Goal: Transaction & Acquisition: Purchase product/service

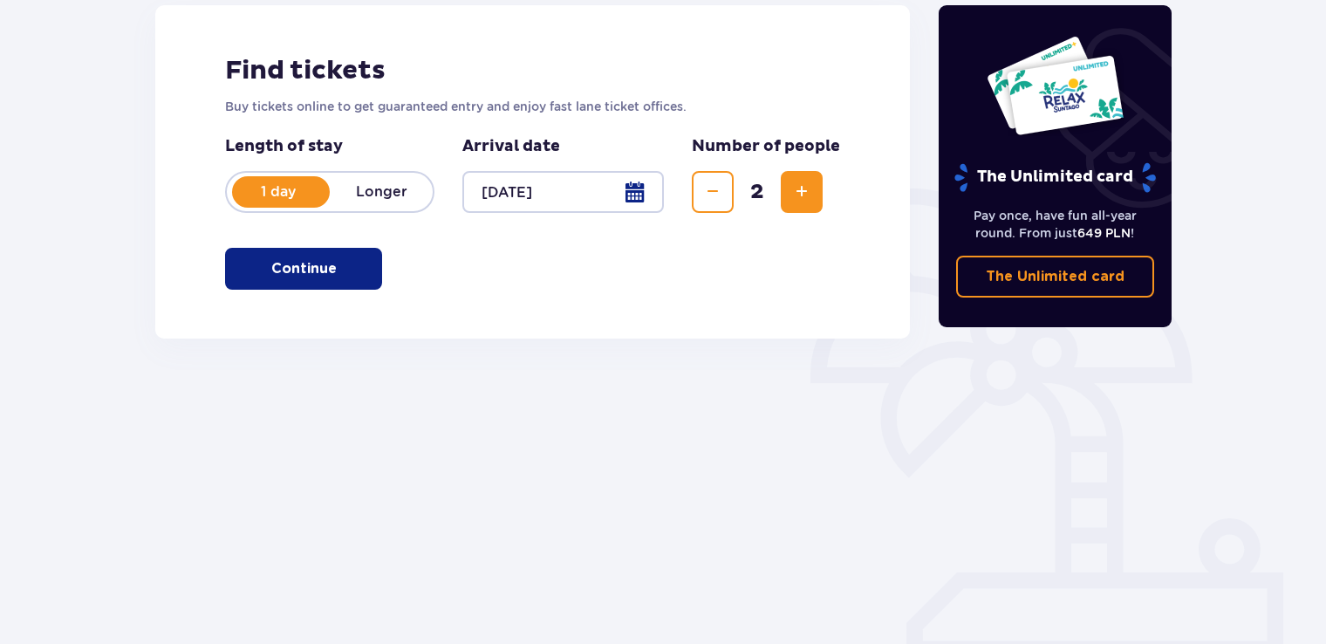
click at [343, 281] on button "Continue" at bounding box center [303, 269] width 157 height 42
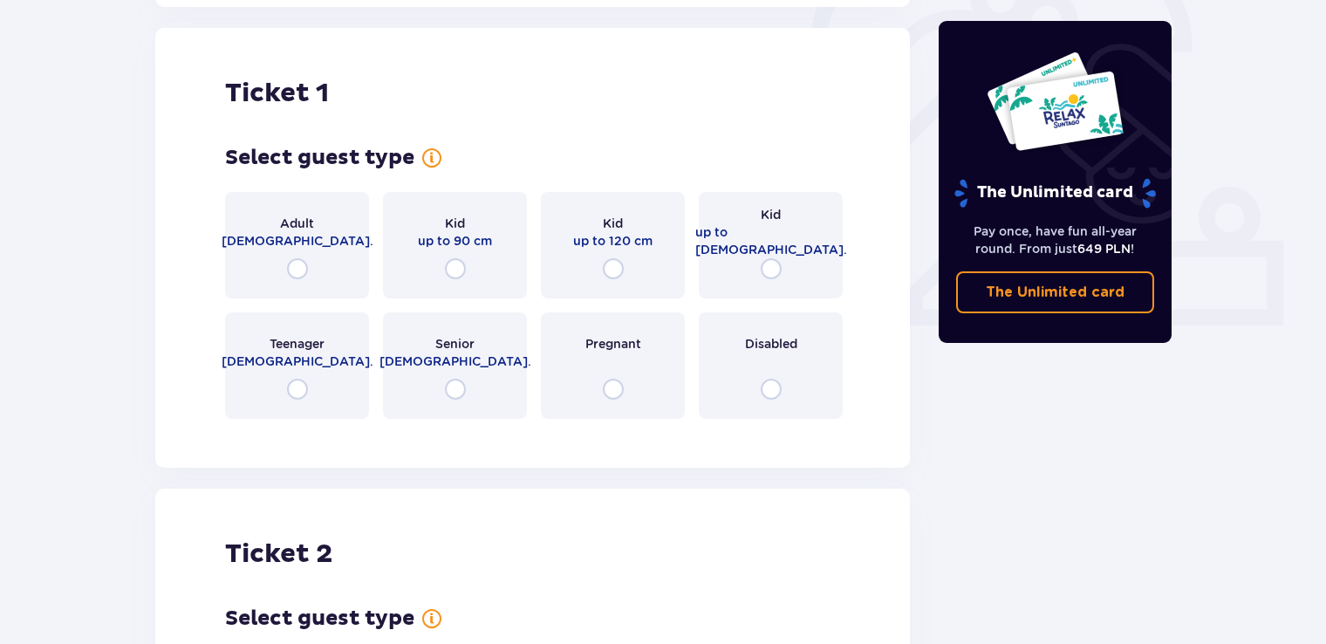
scroll to position [583, 0]
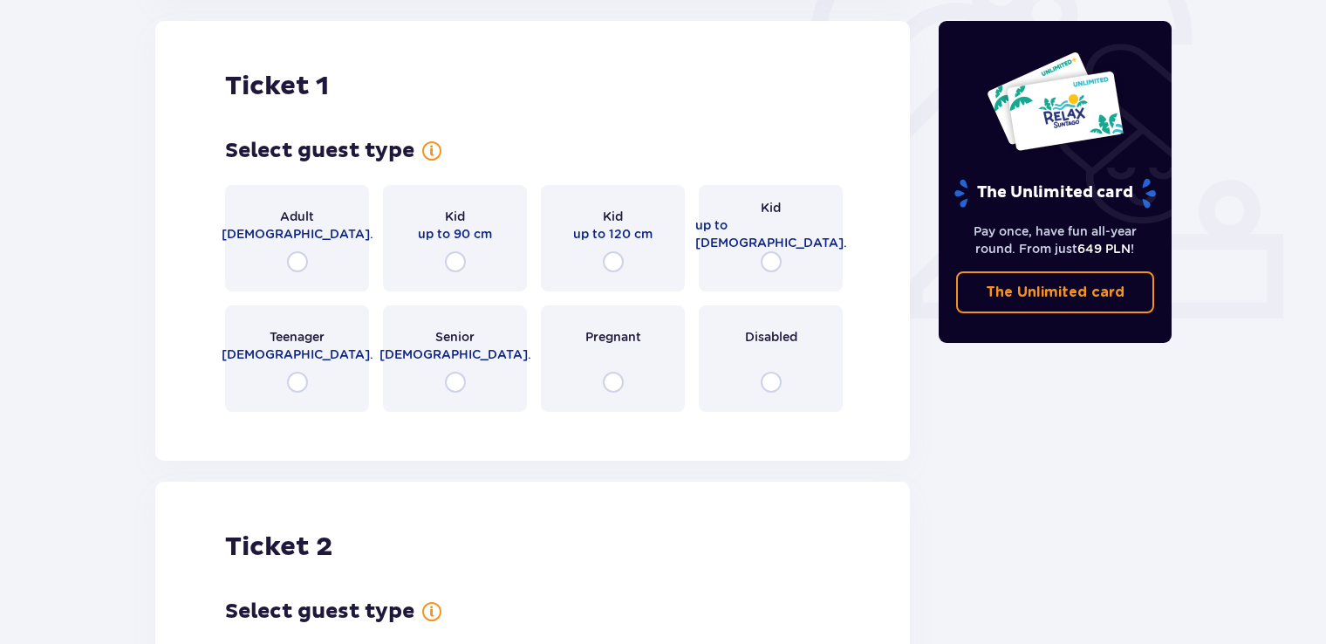
click at [290, 273] on div "Adult [DEMOGRAPHIC_DATA]." at bounding box center [297, 238] width 144 height 106
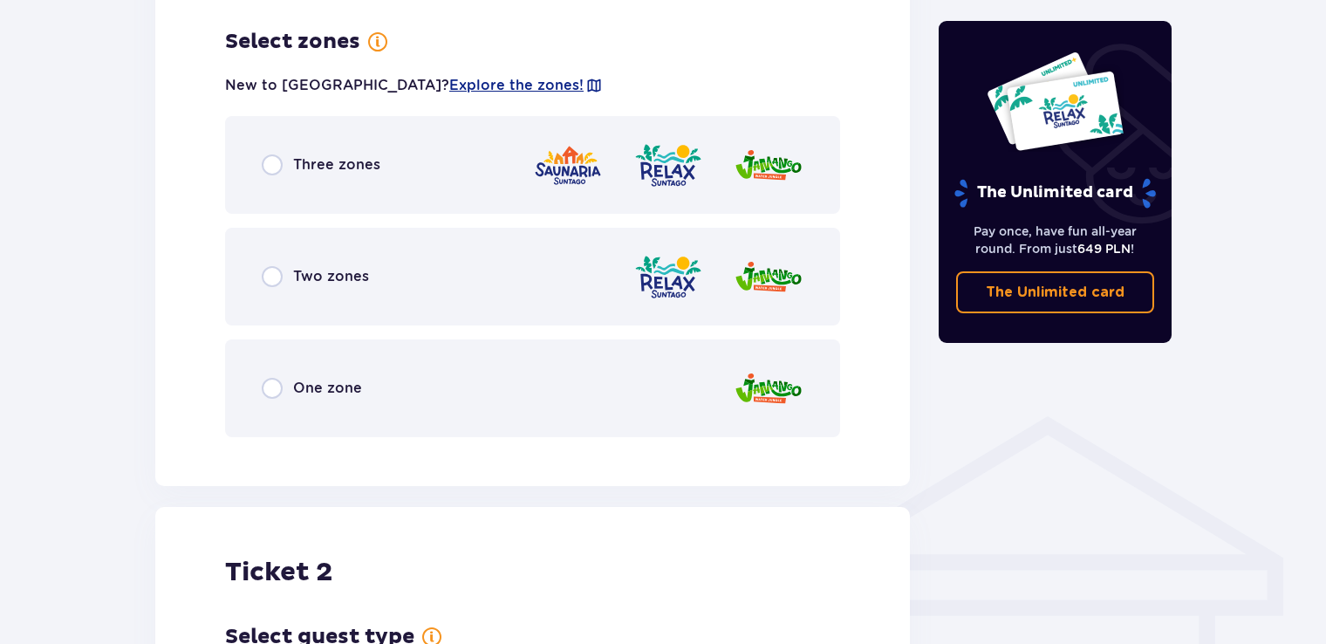
scroll to position [1008, 0]
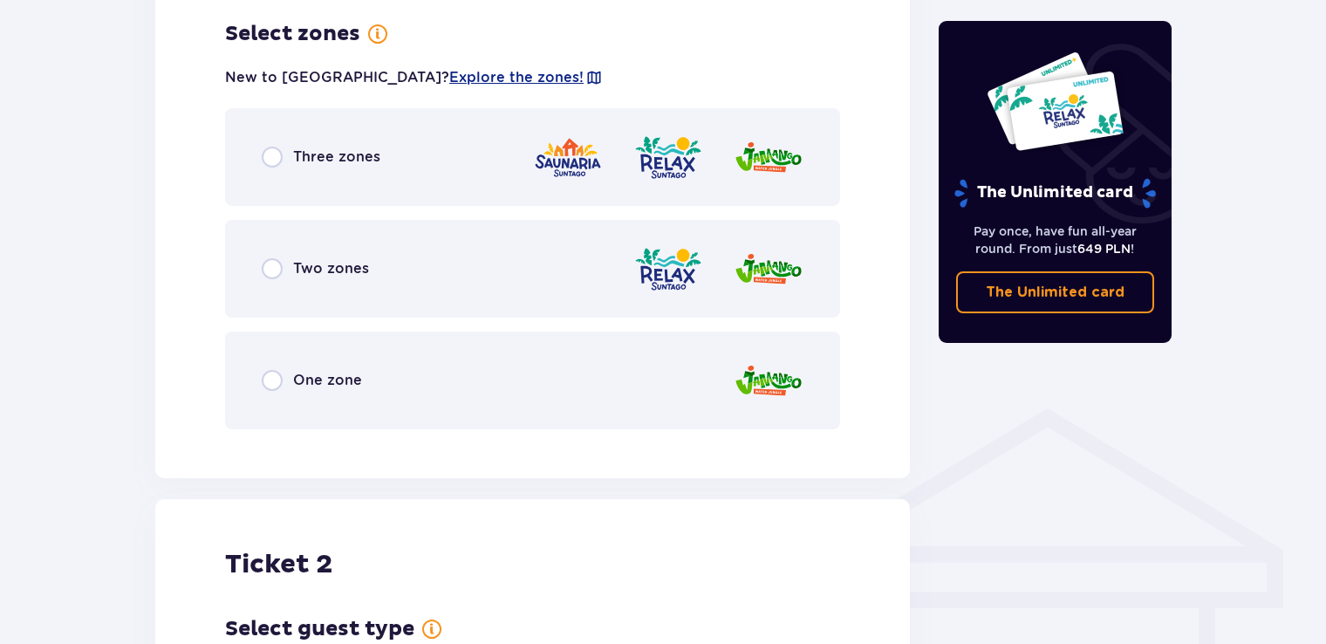
click at [283, 153] on div "Three zones" at bounding box center [321, 157] width 119 height 21
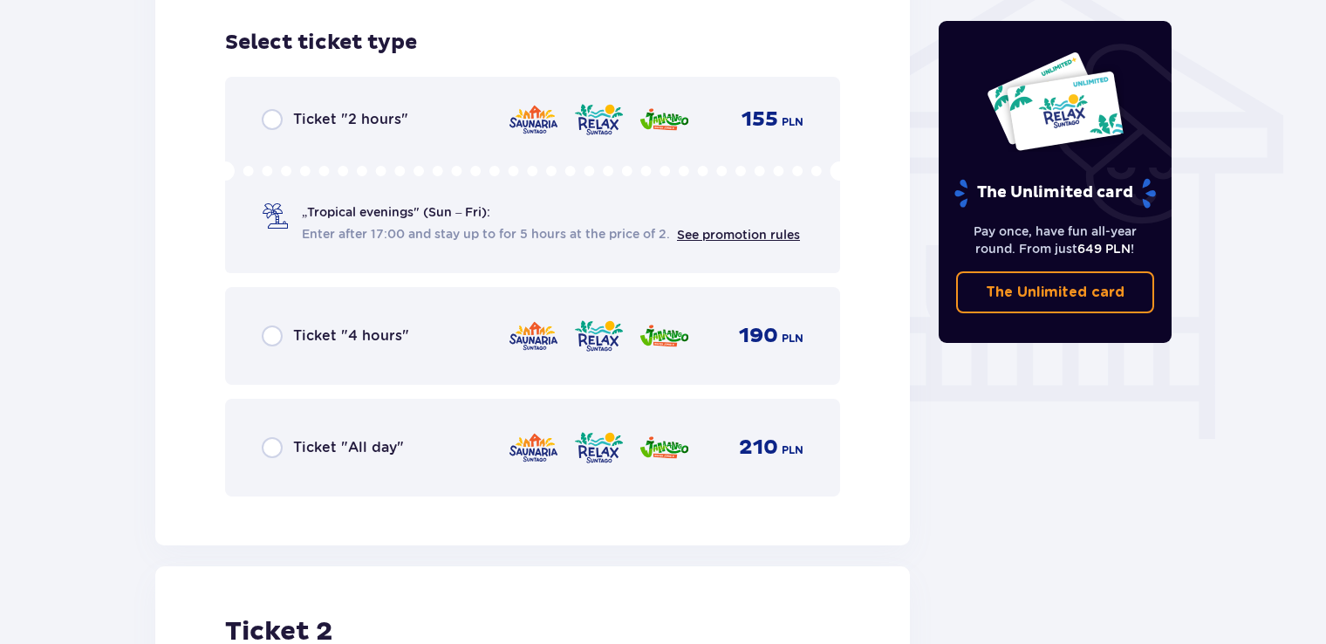
scroll to position [1451, 0]
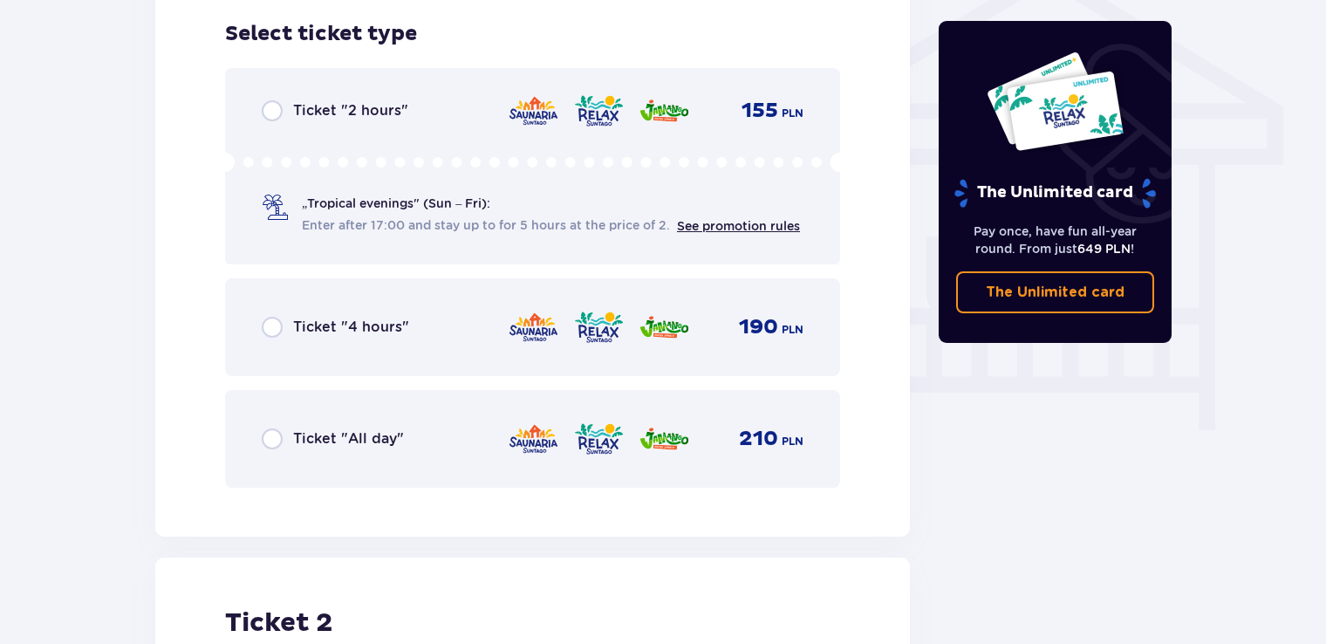
click at [277, 448] on div "Ticket "All day" 210 PLN" at bounding box center [533, 438] width 542 height 37
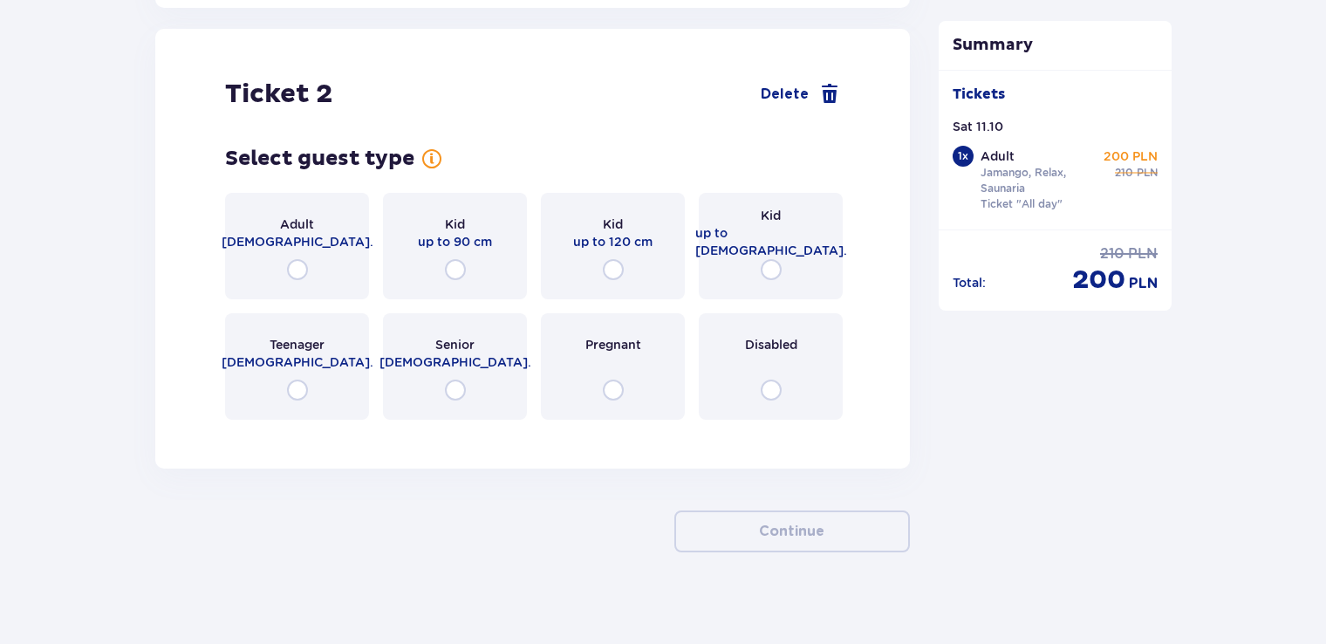
scroll to position [1987, 0]
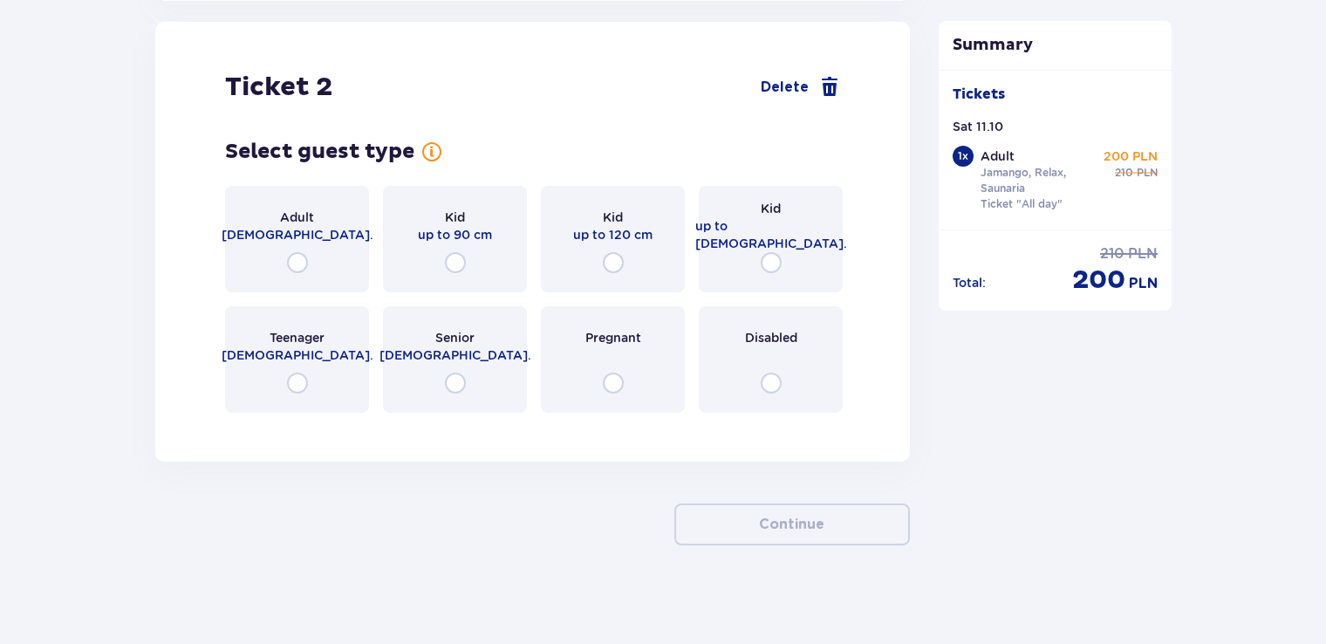
click at [307, 259] on div "Adult 18 - 65 y.o." at bounding box center [297, 239] width 144 height 106
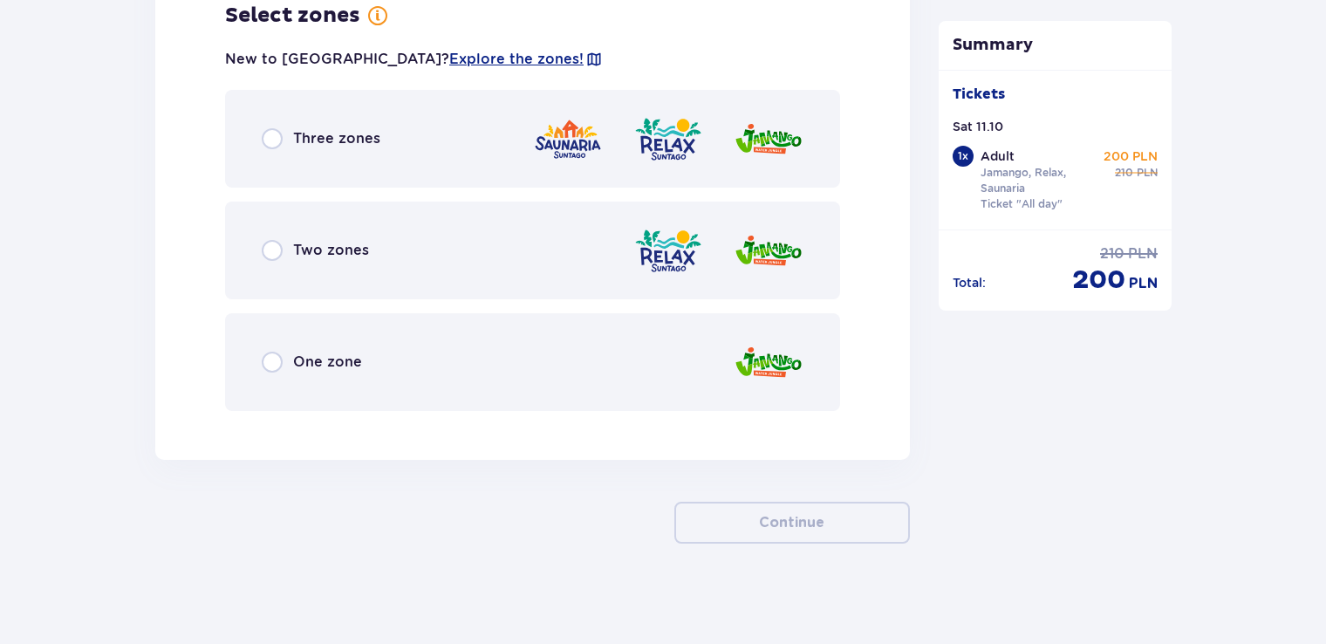
click at [293, 133] on span "Three zones" at bounding box center [336, 138] width 87 height 19
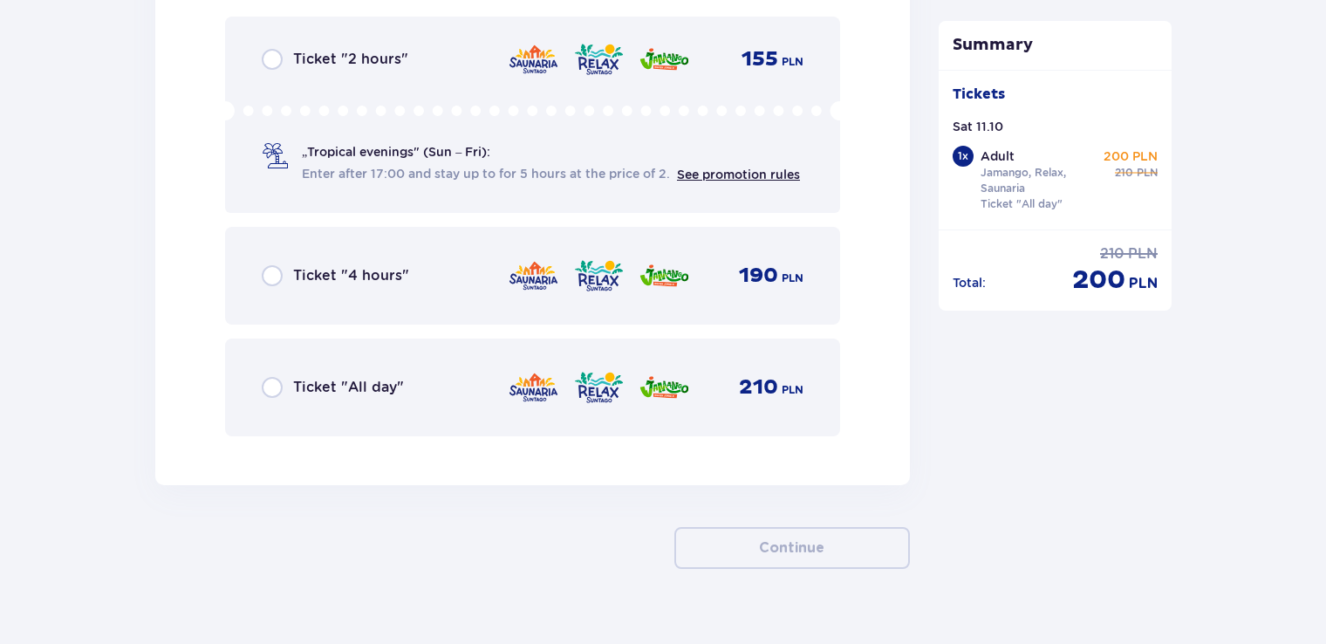
scroll to position [2936, 0]
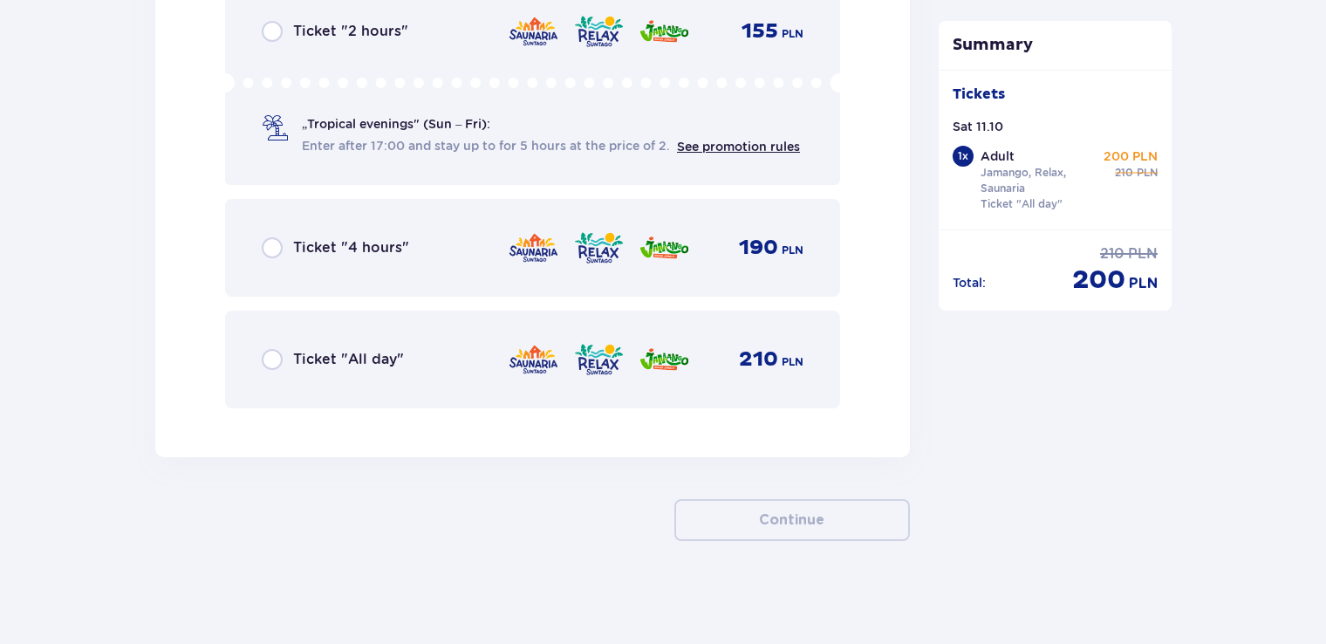
click at [277, 355] on input "radio" at bounding box center [272, 359] width 21 height 21
radio input "true"
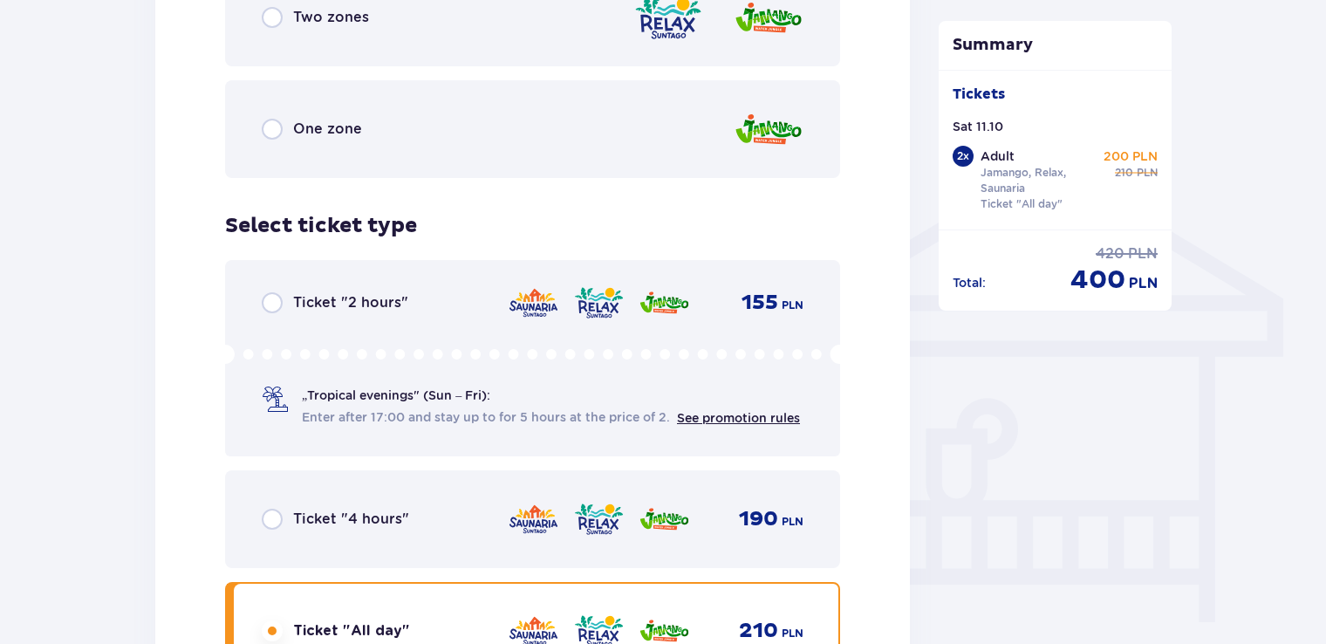
scroll to position [1368, 0]
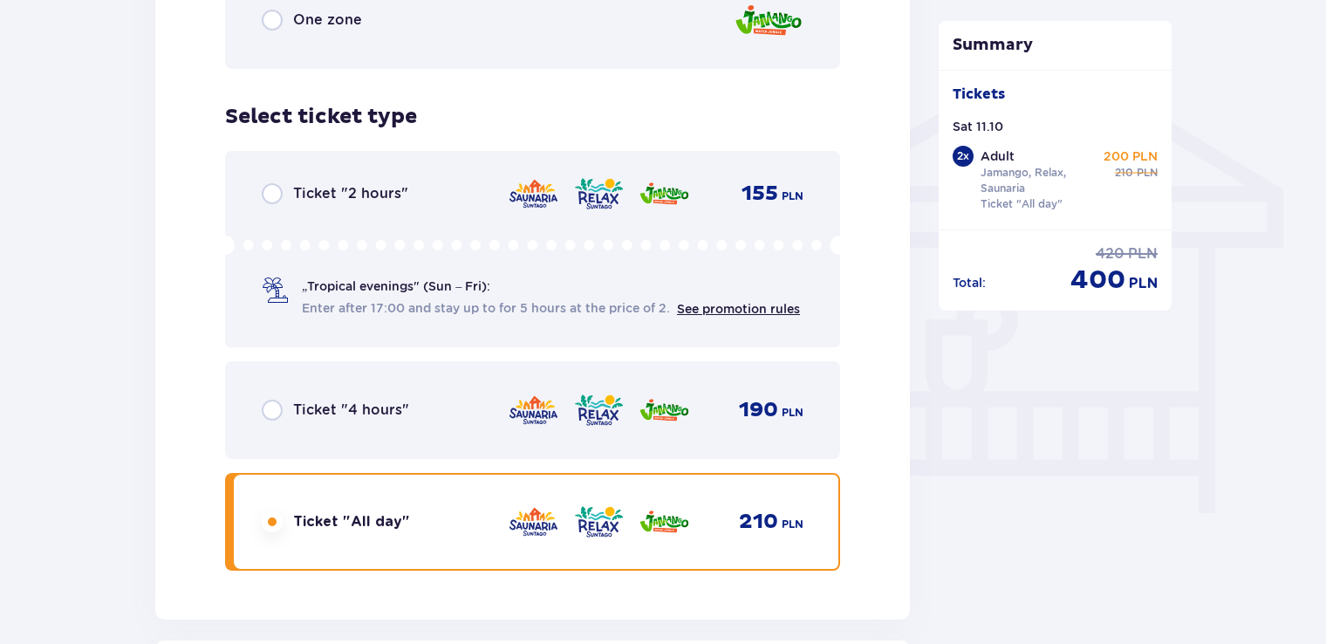
click at [267, 412] on input "radio" at bounding box center [272, 409] width 21 height 21
radio input "true"
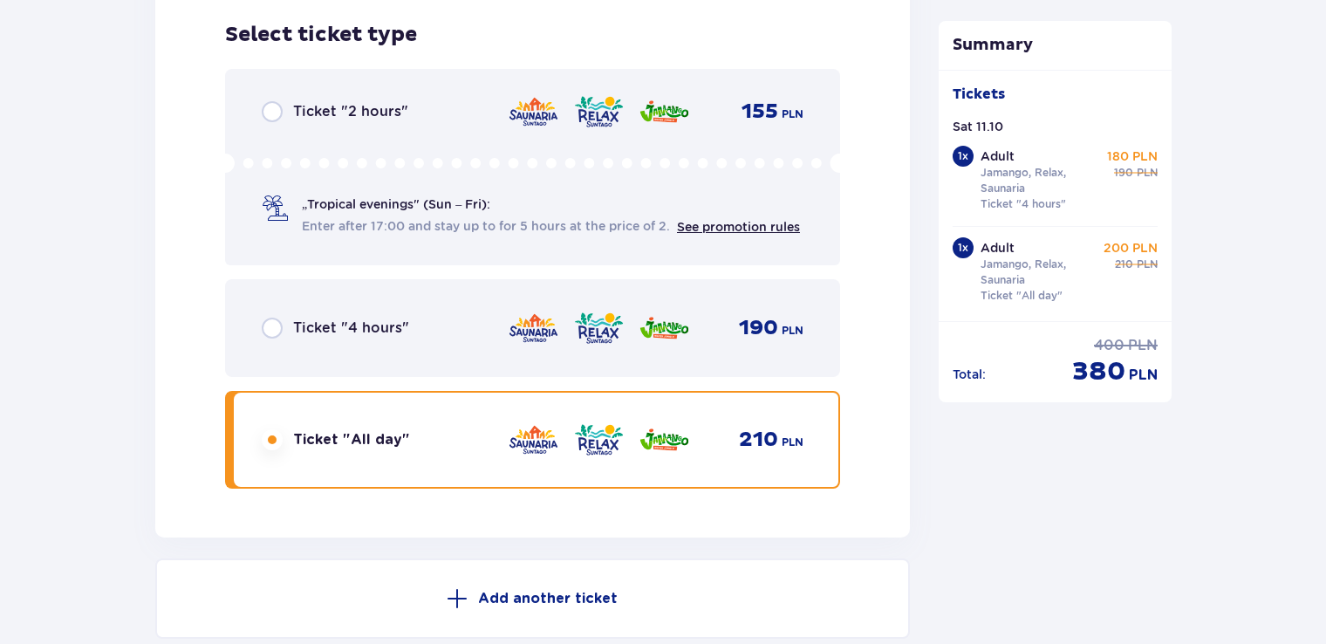
scroll to position [2851, 0]
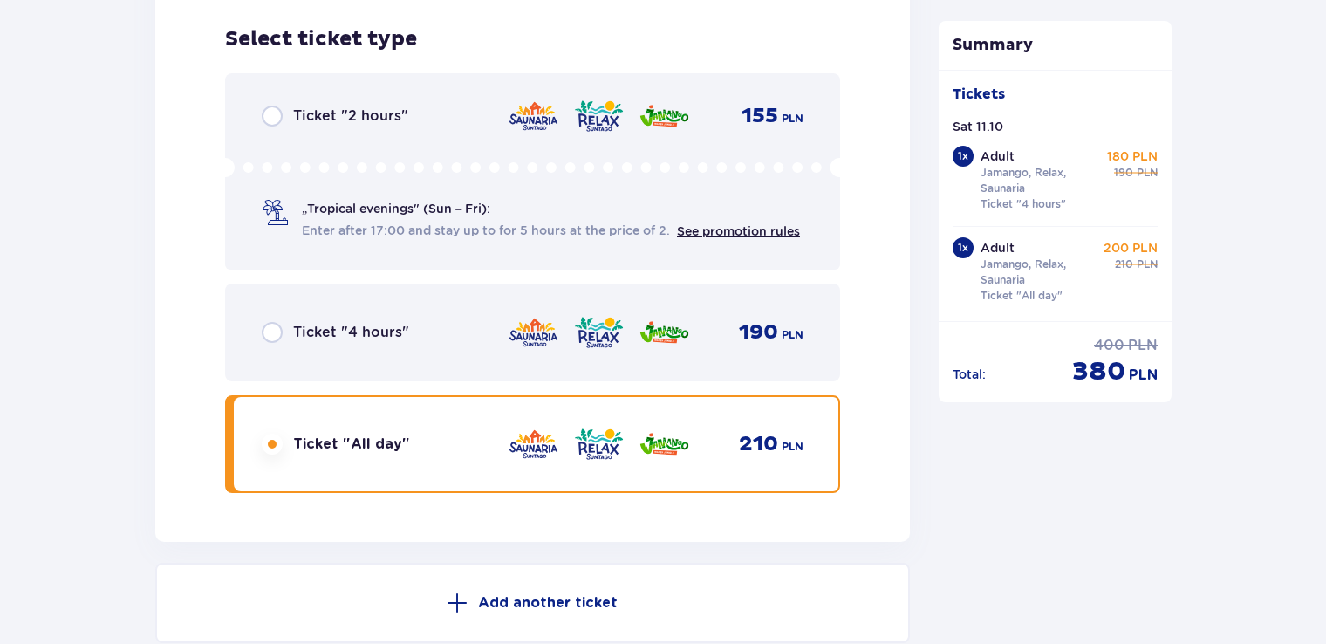
click at [283, 318] on div "Ticket "4 hours" 190 PLN" at bounding box center [533, 332] width 542 height 37
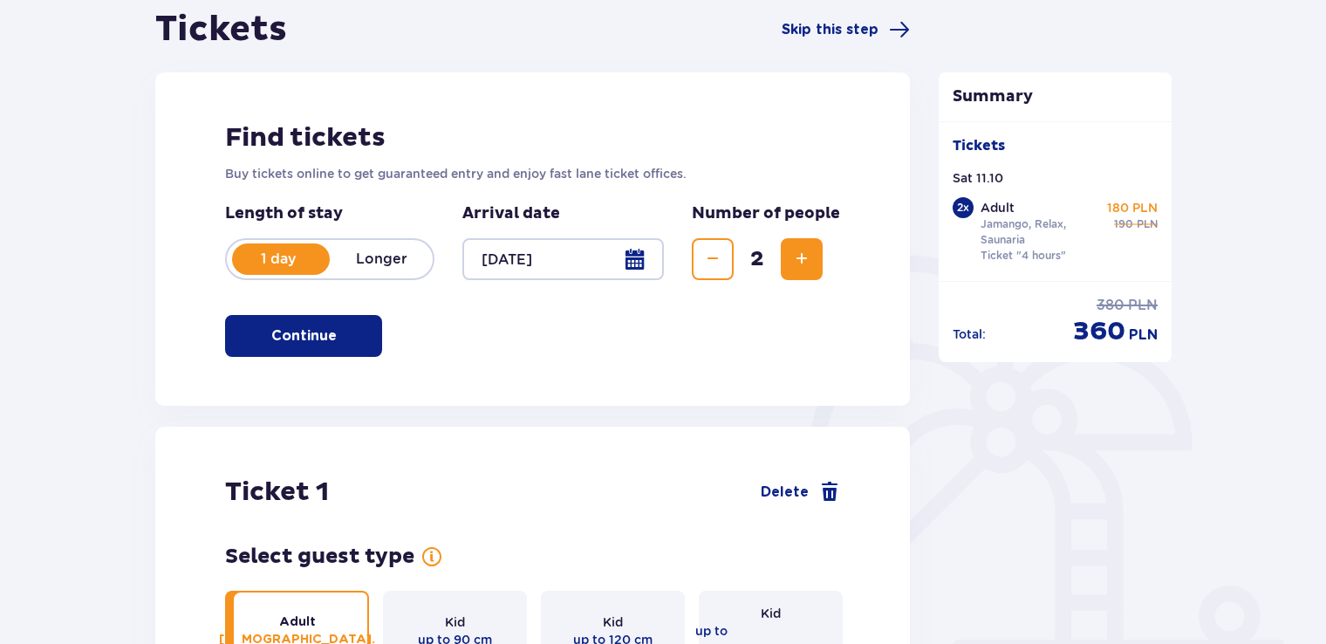
scroll to position [147, 0]
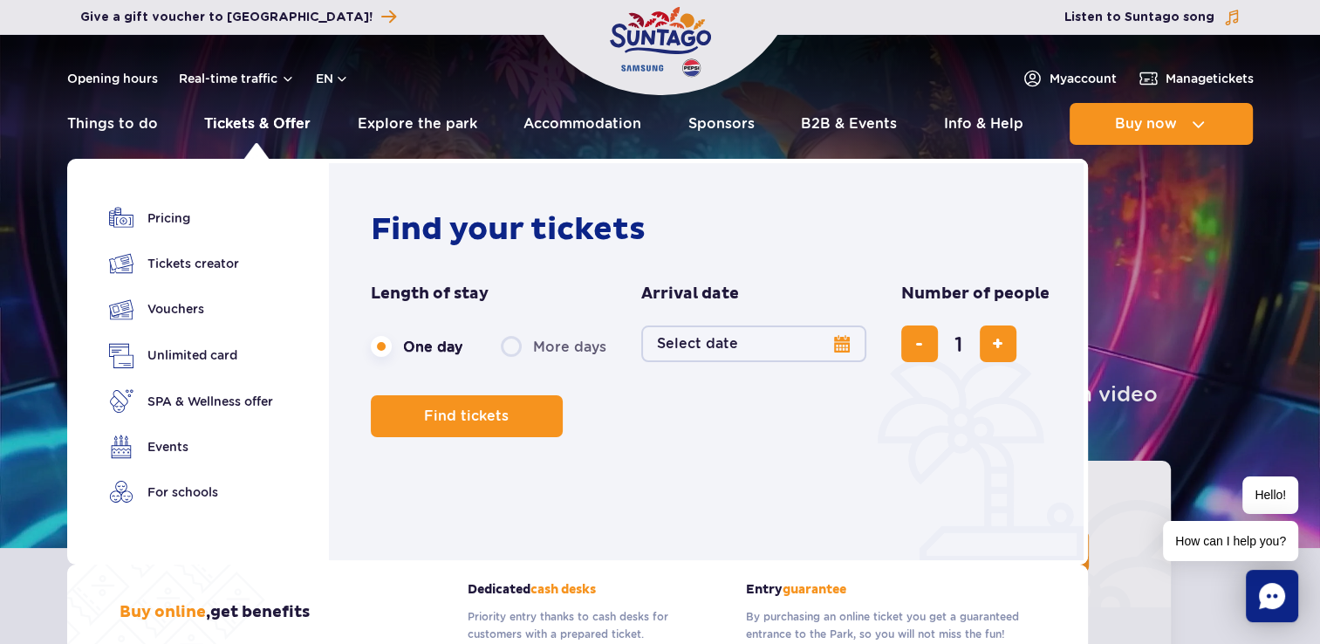
click at [267, 129] on link "Tickets & Offer" at bounding box center [257, 124] width 106 height 42
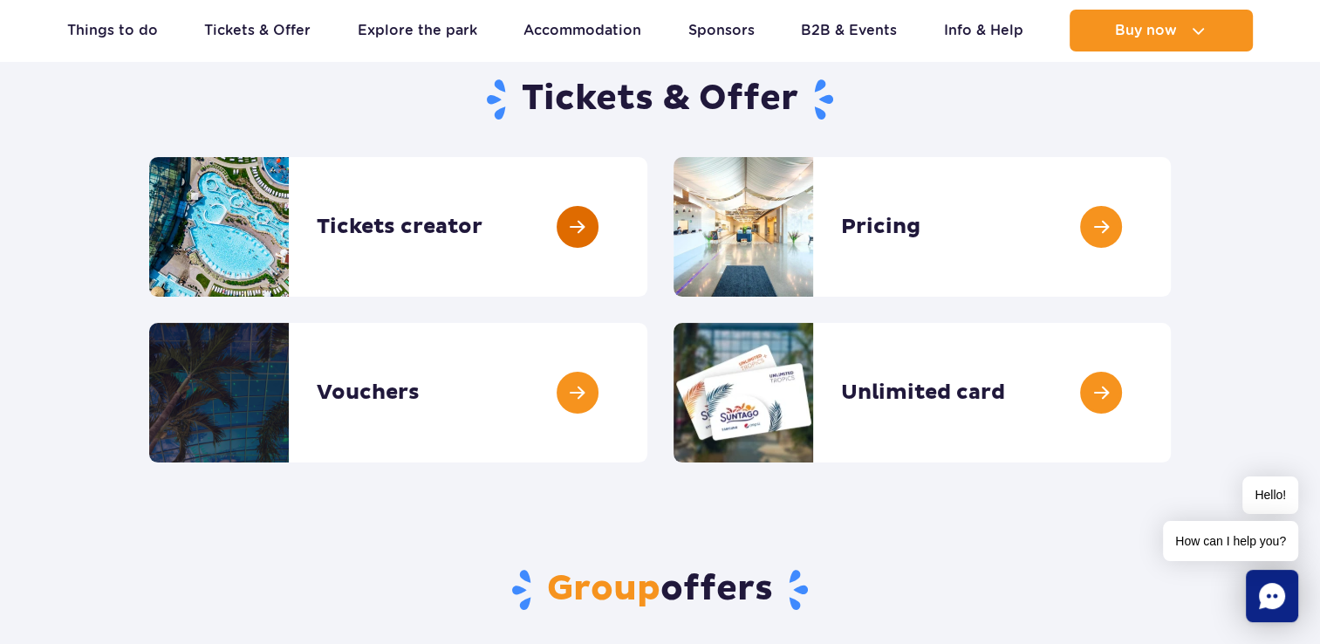
click at [647, 228] on link at bounding box center [647, 227] width 0 height 140
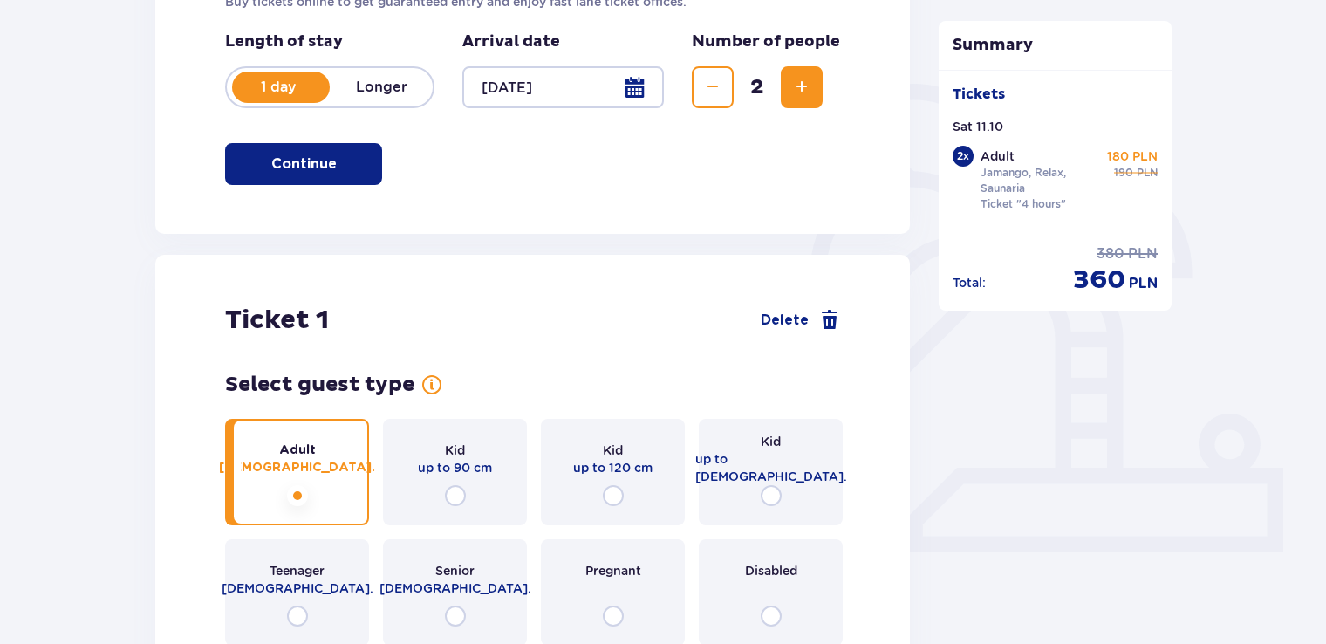
click at [361, 82] on p "Longer" at bounding box center [381, 87] width 103 height 19
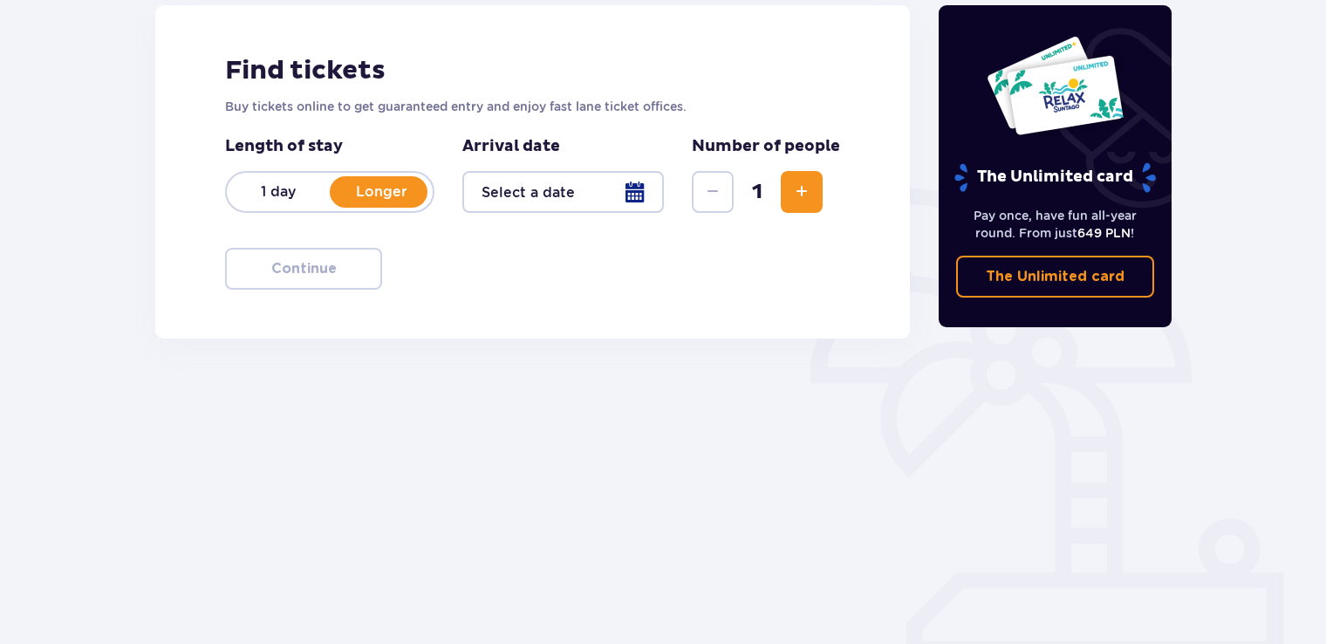
click at [621, 190] on div at bounding box center [562, 192] width 201 height 42
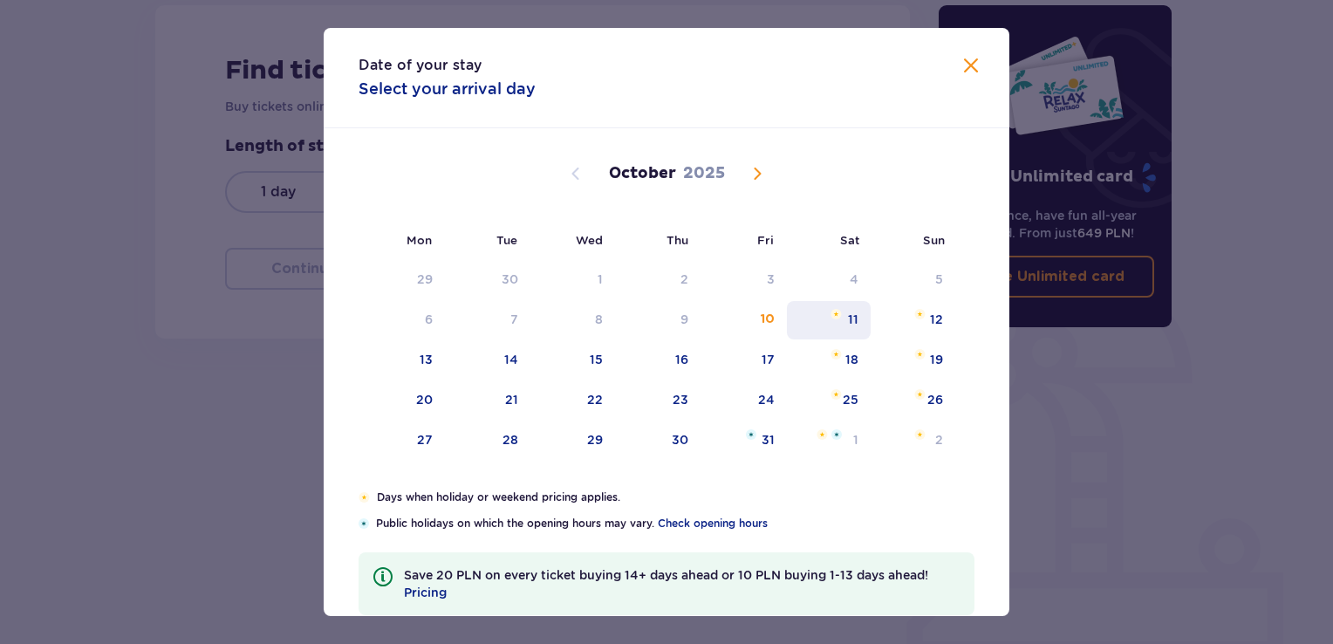
drag, startPoint x: 829, startPoint y: 319, endPoint x: 834, endPoint y: 330, distance: 11.3
click at [830, 319] on div "11" at bounding box center [829, 320] width 85 height 38
click at [960, 331] on div "September 2025 1 2 3 4 5 6 7 8 9 10 11 12 13 14 15 16 17 18 19 20 21 22 23 24 2…" at bounding box center [667, 461] width 686 height 666
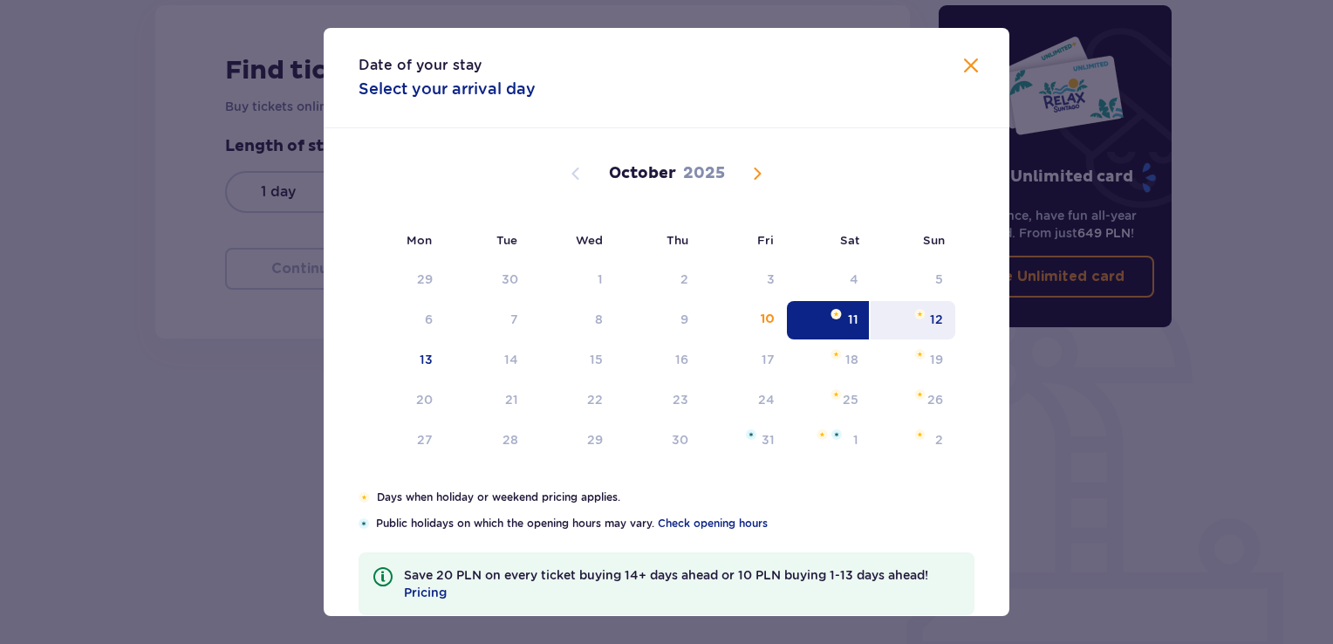
click at [945, 325] on div "12" at bounding box center [912, 320] width 85 height 38
type input "11.10.25 - 12.10.25"
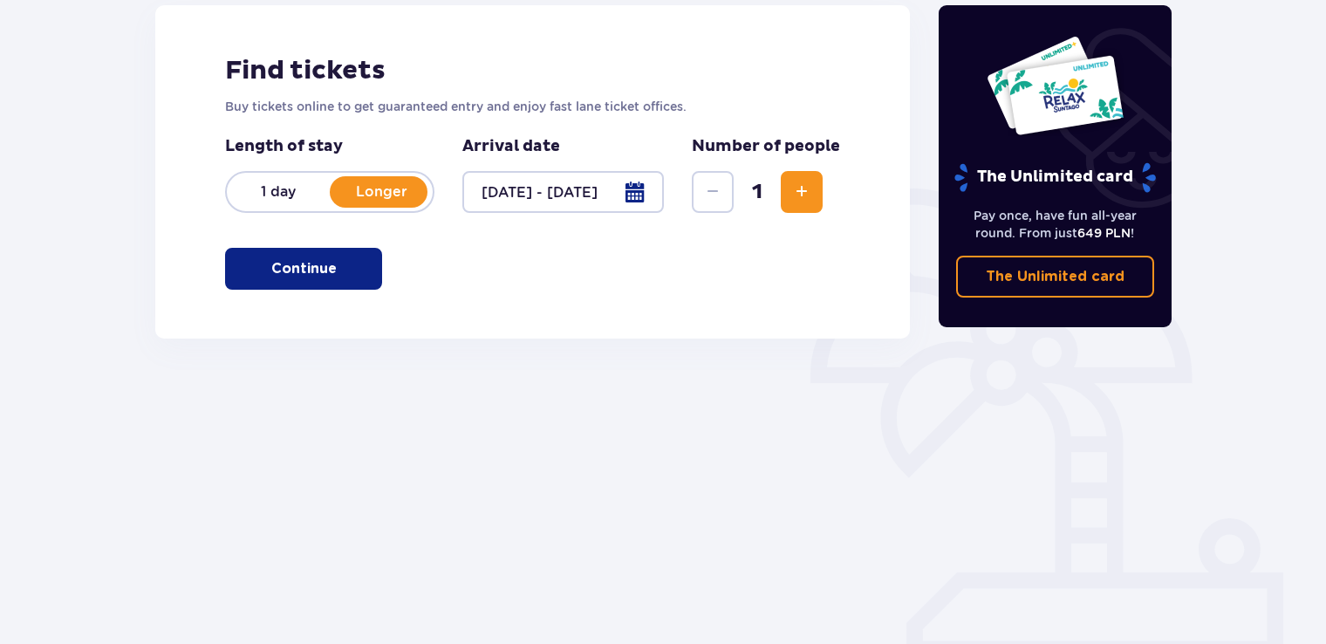
click at [801, 190] on span "Increase" at bounding box center [801, 191] width 21 height 21
click at [290, 259] on p "Continue" at bounding box center [303, 268] width 65 height 19
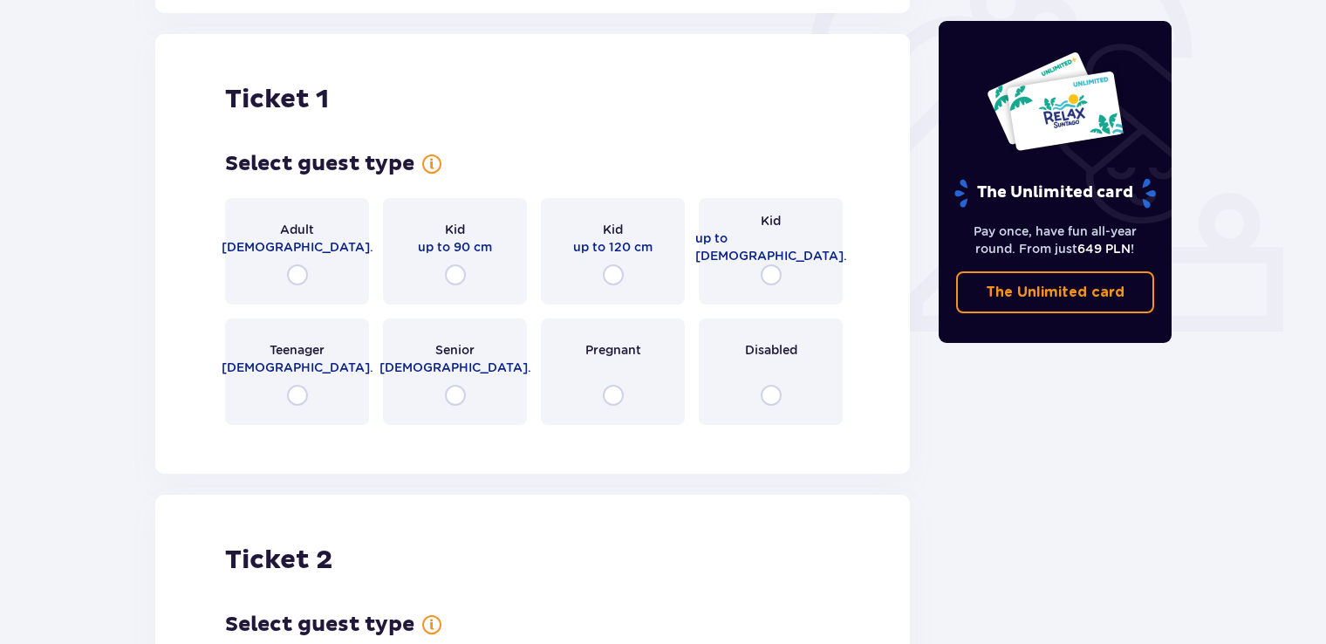
scroll to position [583, 0]
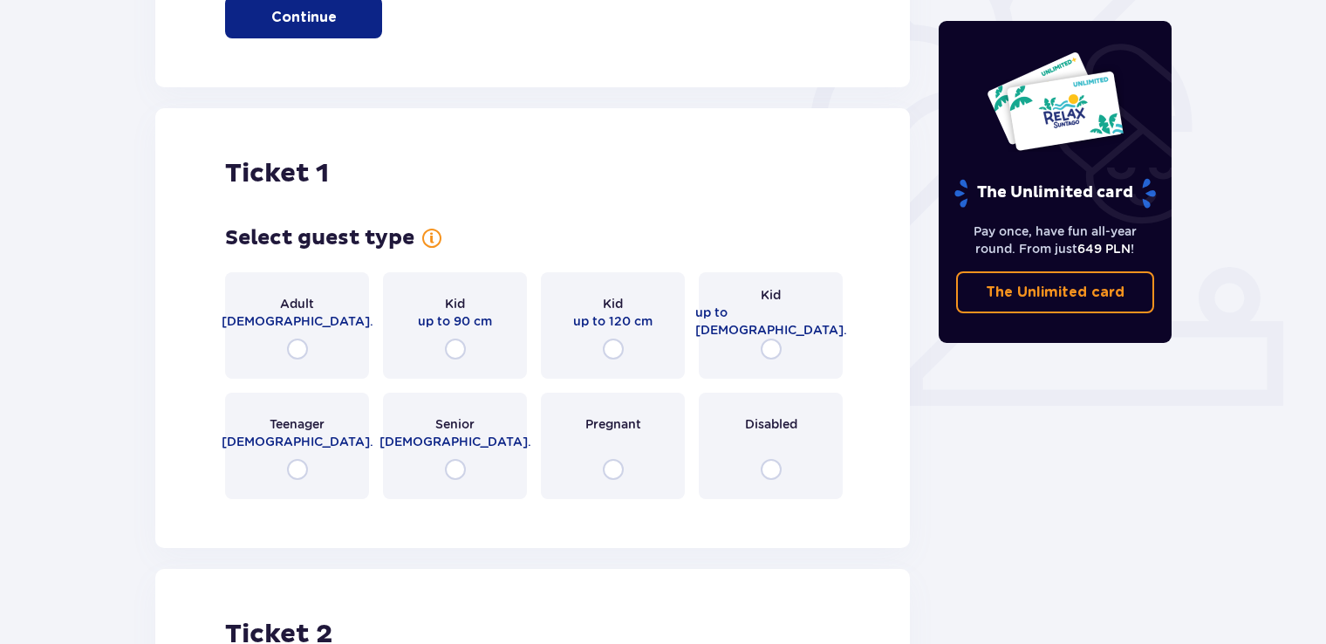
click at [336, 319] on div "Adult 18 - 65 y.o." at bounding box center [297, 325] width 144 height 106
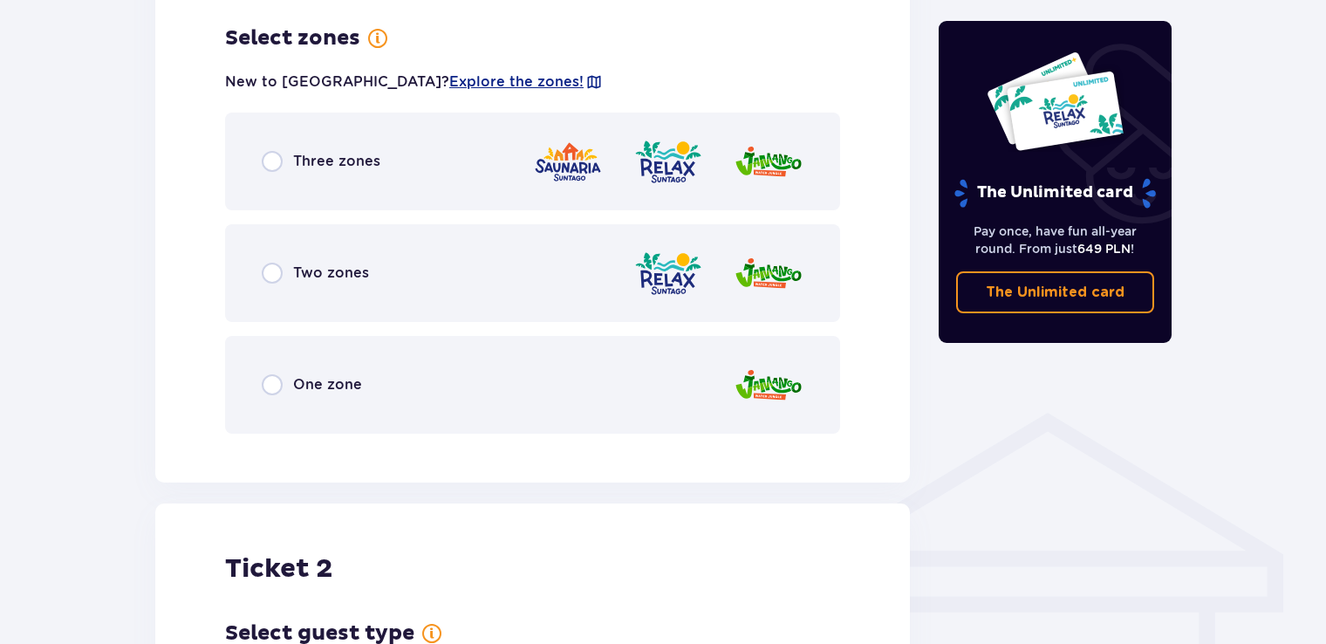
scroll to position [1008, 0]
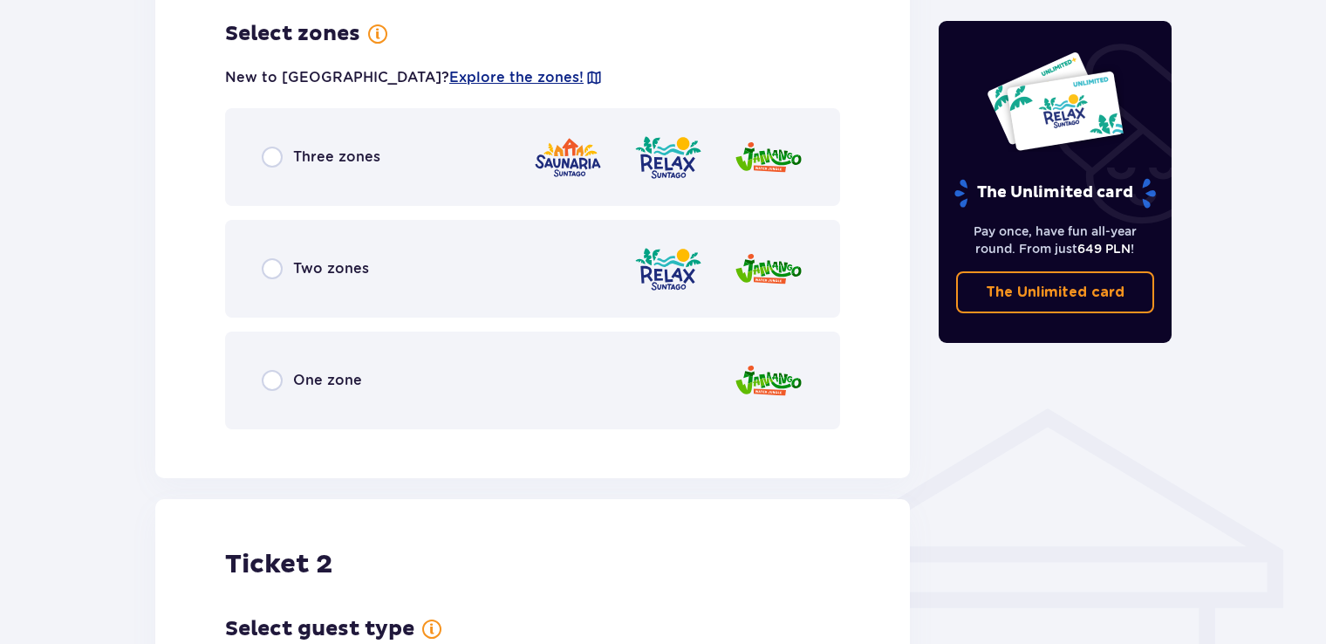
click at [285, 166] on div "Three zones" at bounding box center [321, 157] width 119 height 21
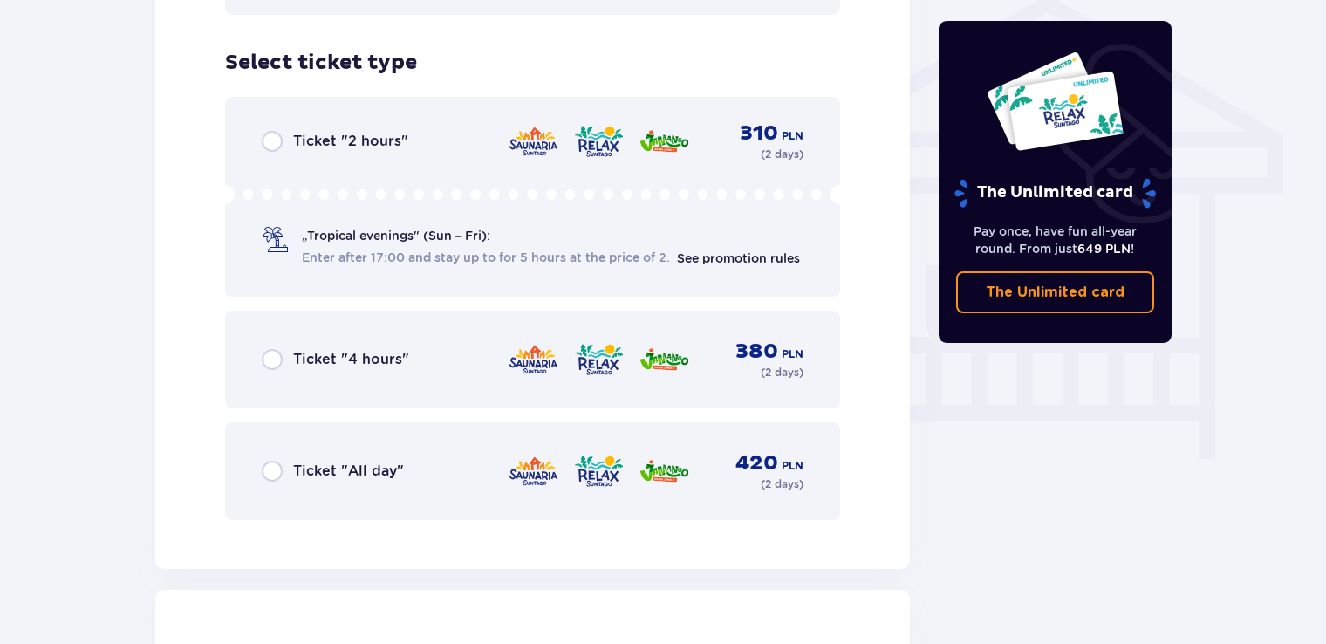
scroll to position [1451, 0]
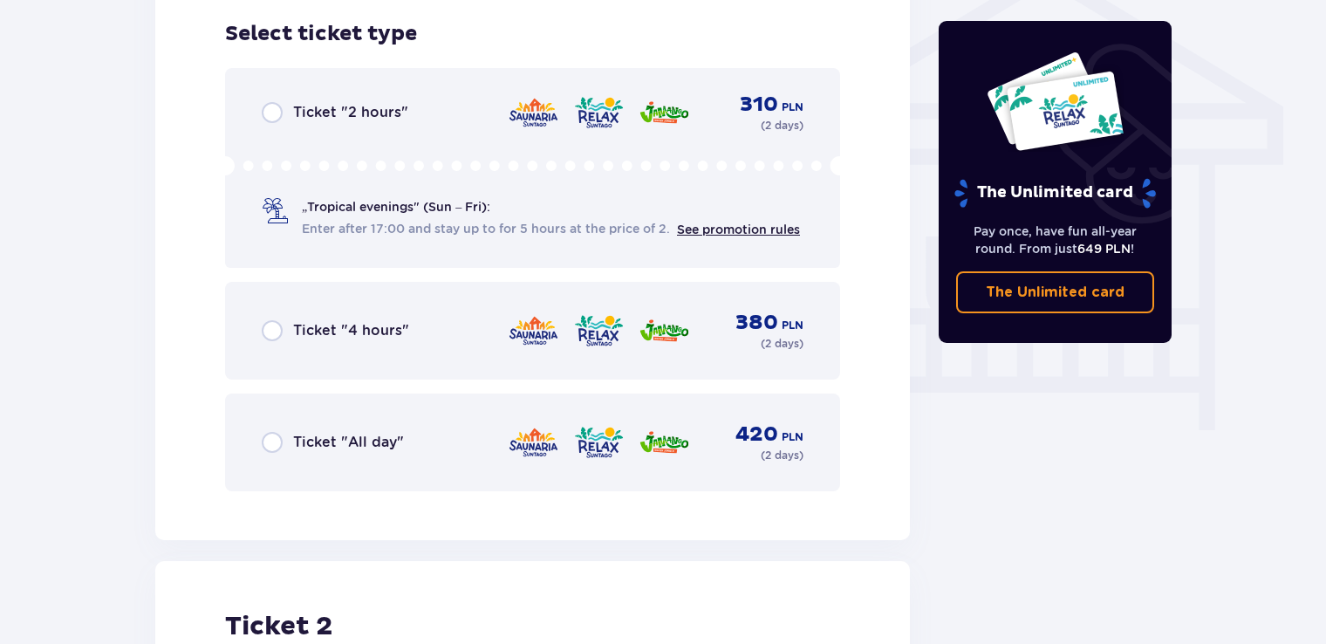
click at [301, 439] on span "Ticket "All day"" at bounding box center [348, 442] width 111 height 19
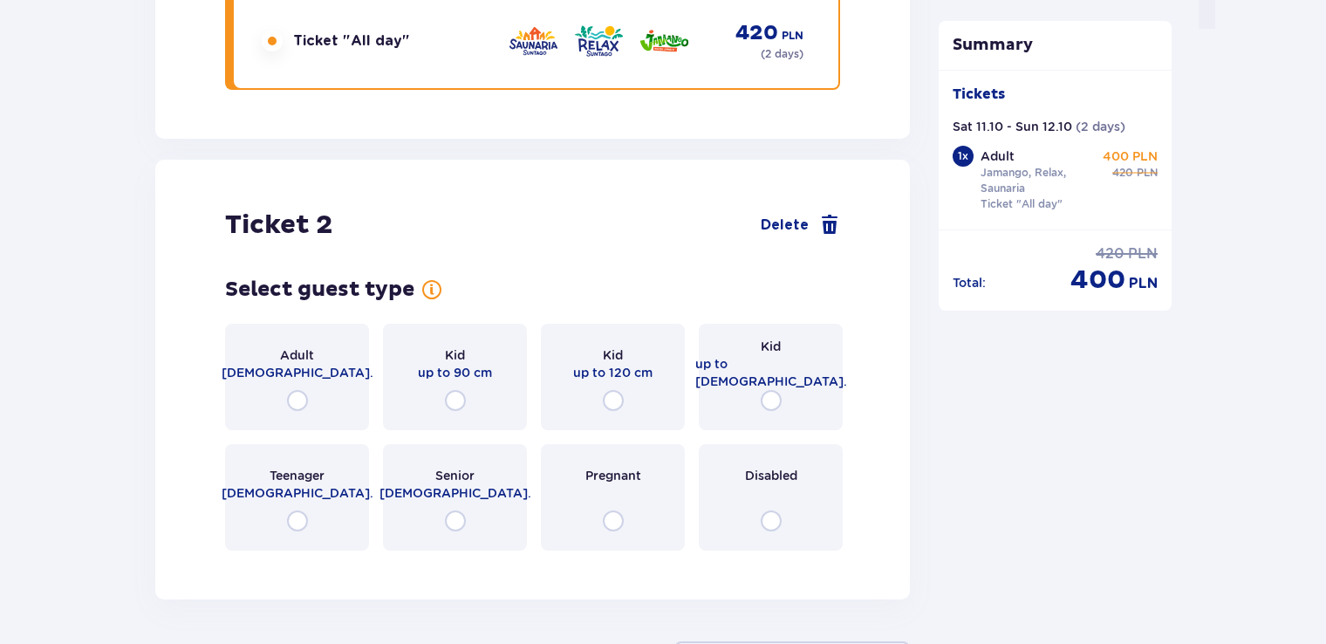
scroll to position [1990, 0]
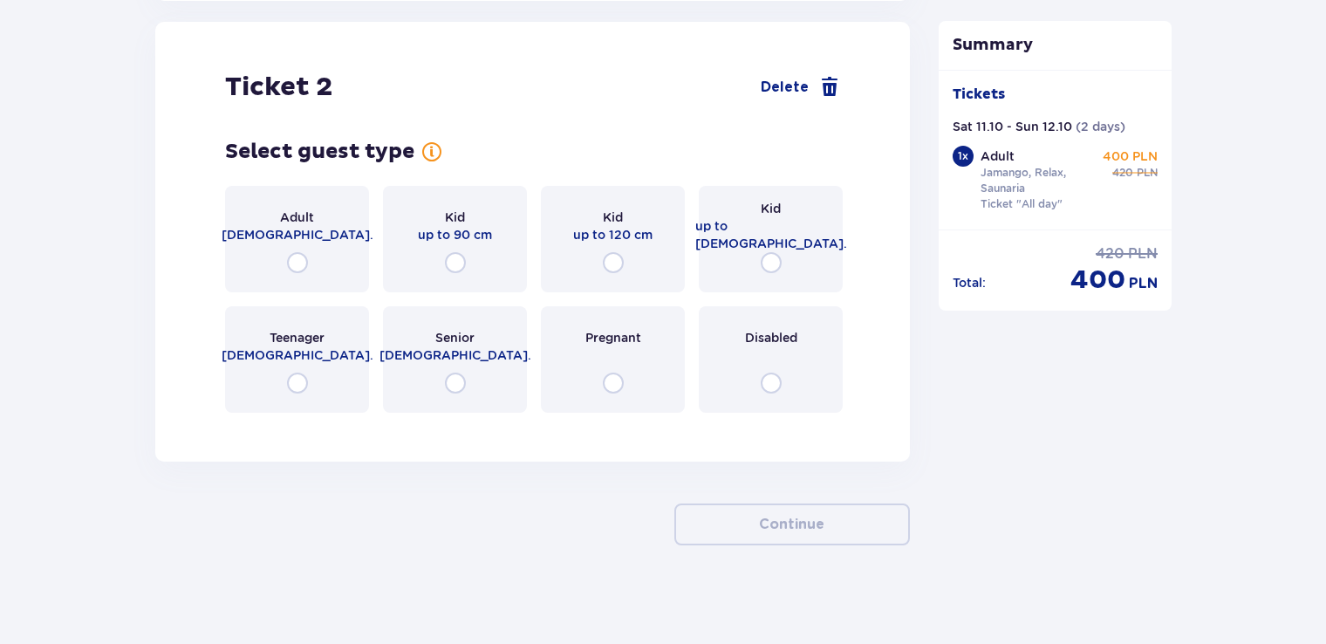
drag, startPoint x: 290, startPoint y: 261, endPoint x: 295, endPoint y: 278, distance: 18.2
click at [290, 263] on input "radio" at bounding box center [297, 262] width 21 height 21
radio input "true"
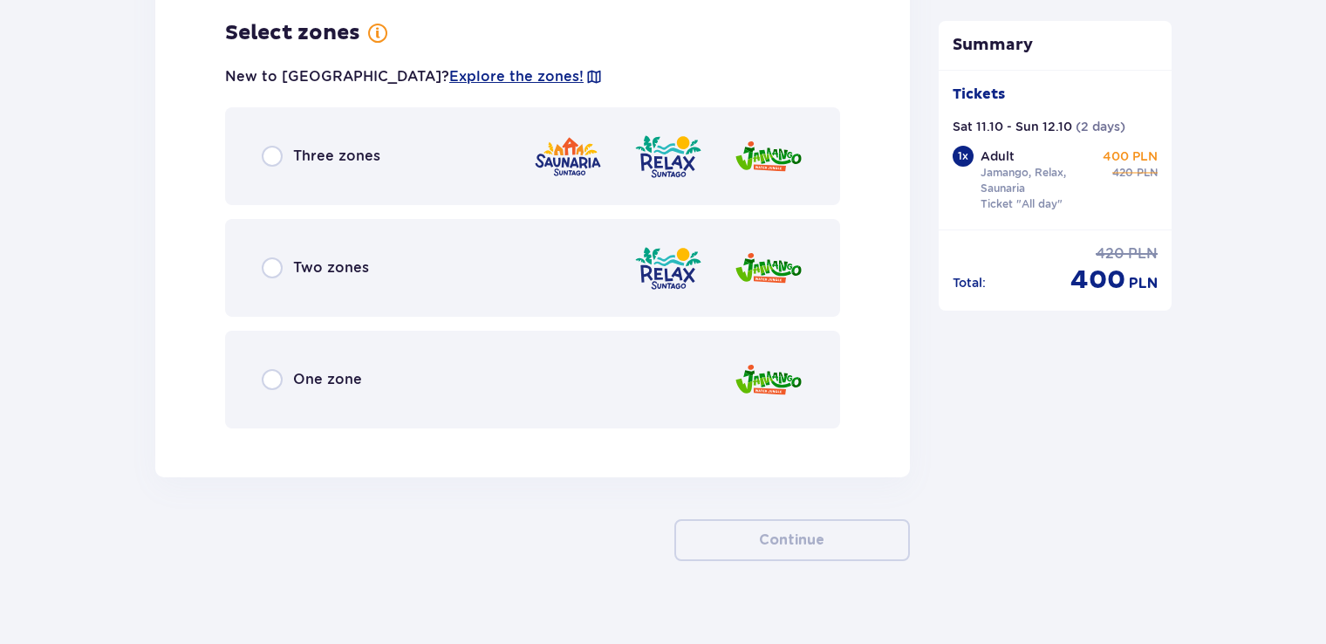
click at [310, 147] on span "Three zones" at bounding box center [336, 156] width 87 height 19
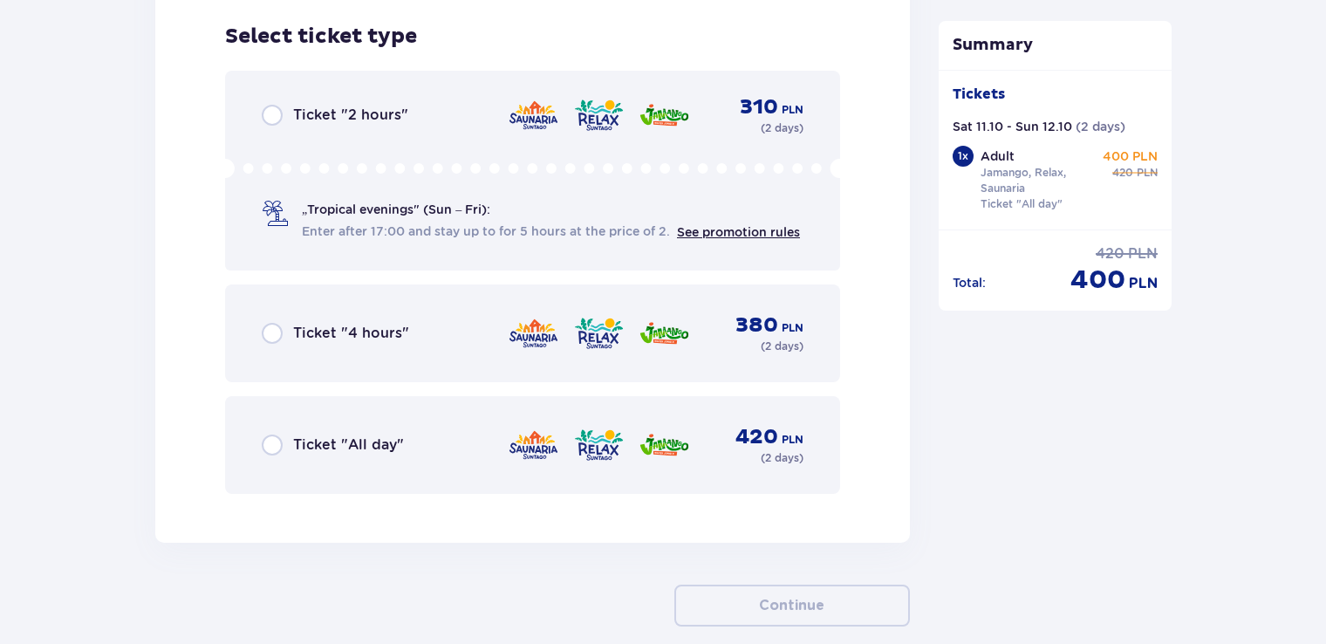
scroll to position [2859, 0]
click at [271, 440] on input "radio" at bounding box center [272, 443] width 21 height 21
radio input "true"
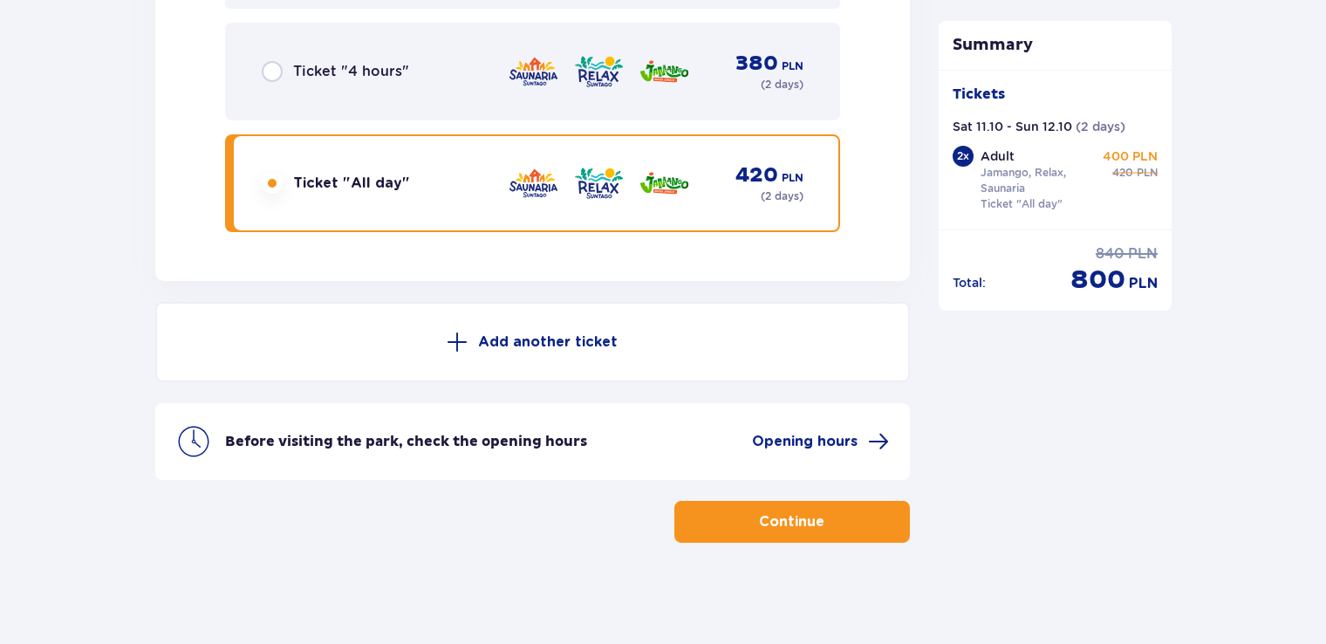
scroll to position [3120, 0]
click at [503, 340] on p "Add another ticket" at bounding box center [548, 340] width 140 height 19
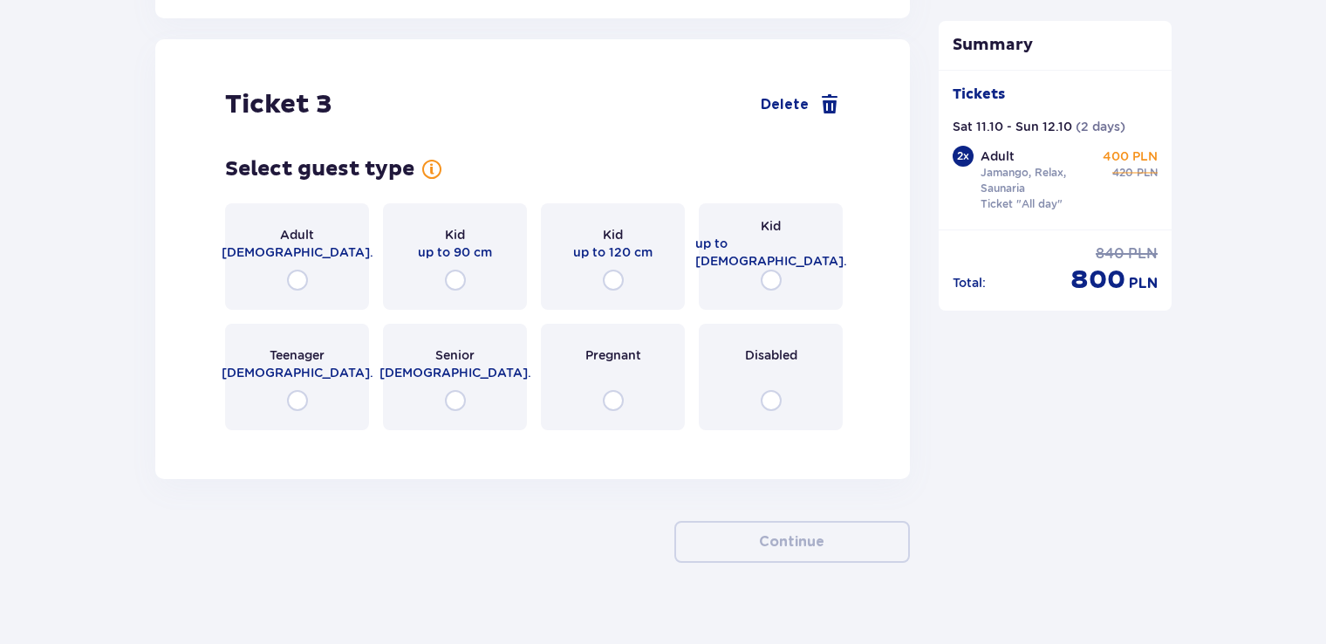
scroll to position [3607, 0]
click at [826, 93] on span at bounding box center [829, 103] width 21 height 21
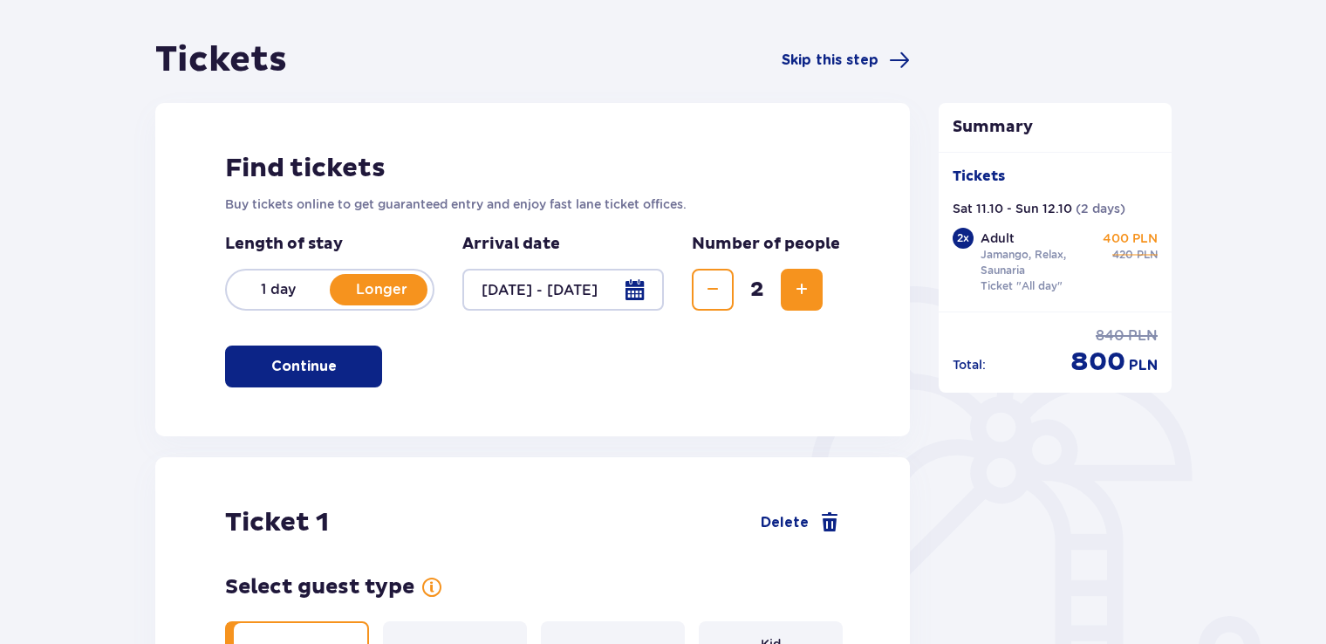
scroll to position [0, 0]
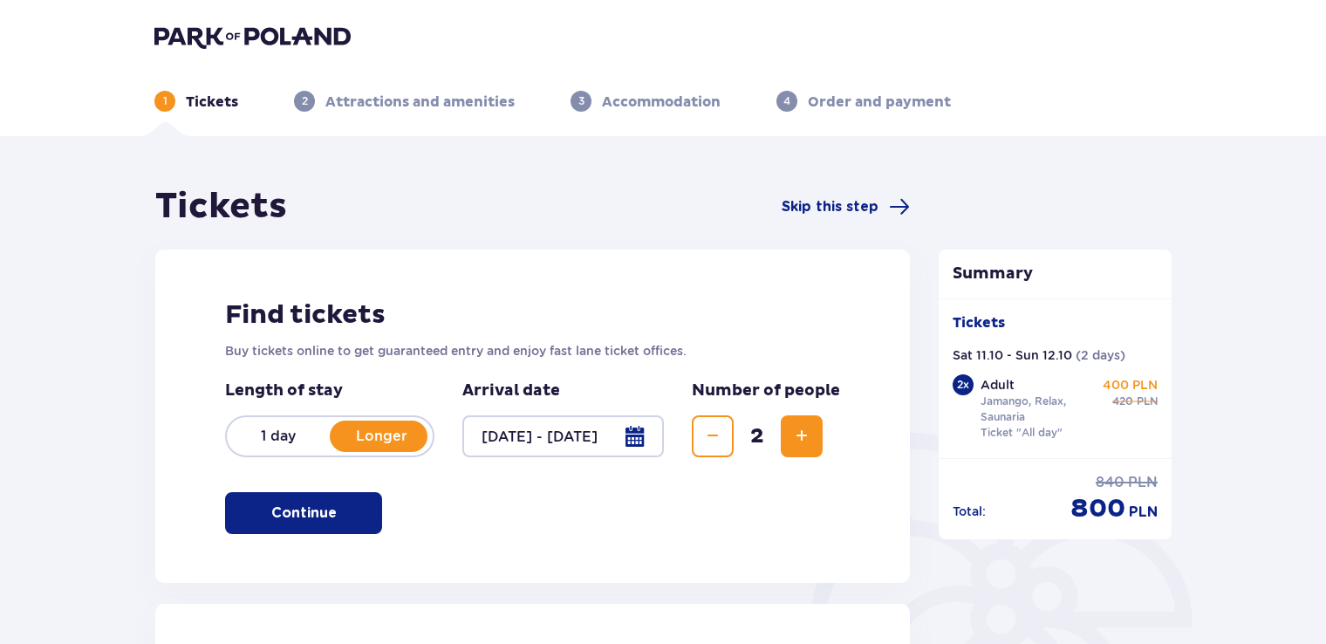
click at [631, 99] on p "Accommodation" at bounding box center [661, 101] width 119 height 19
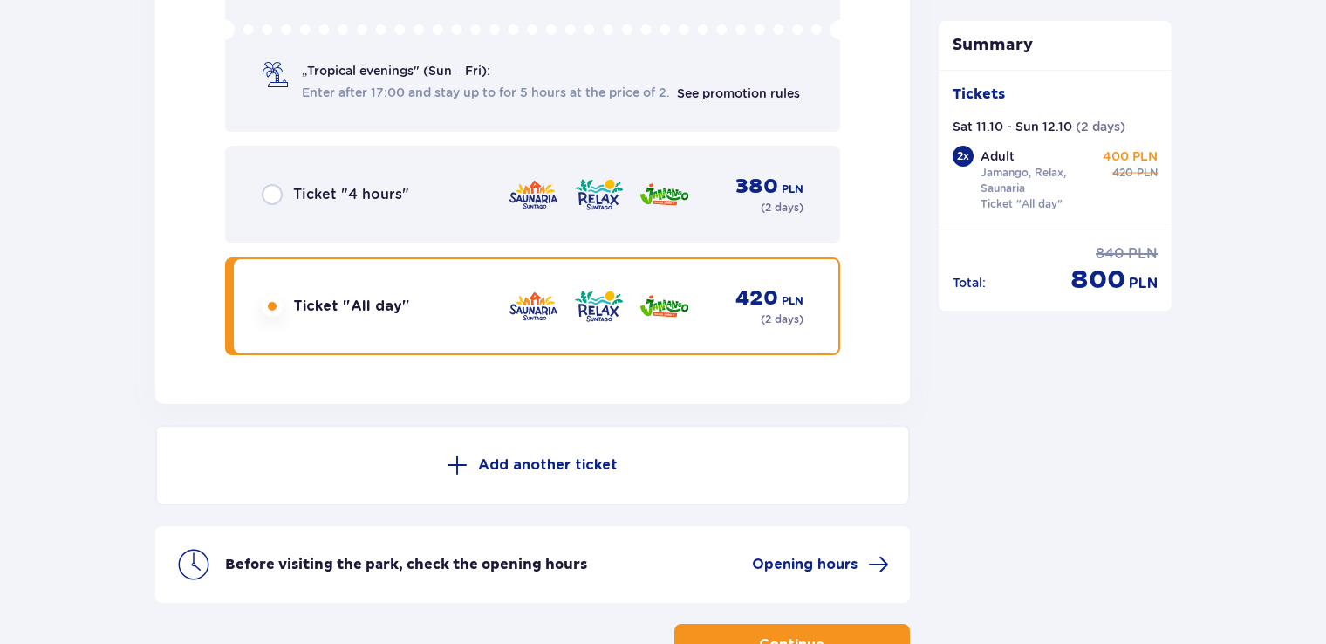
scroll to position [3120, 0]
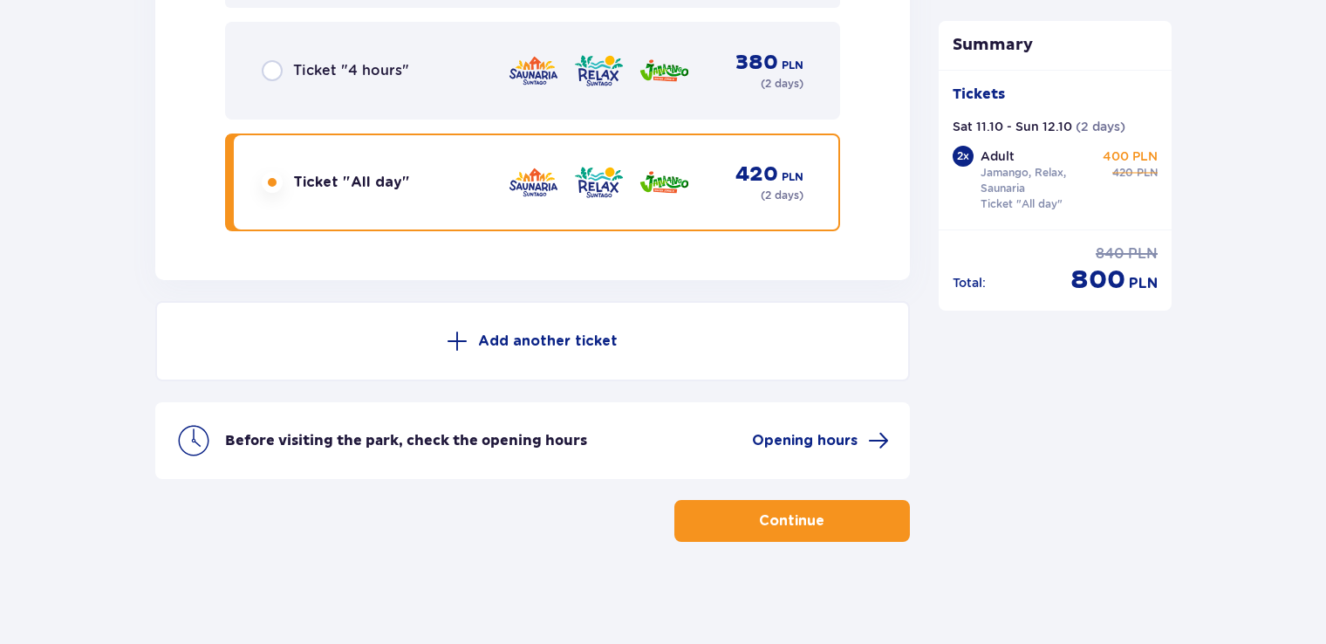
click at [779, 520] on p "Continue" at bounding box center [791, 520] width 65 height 19
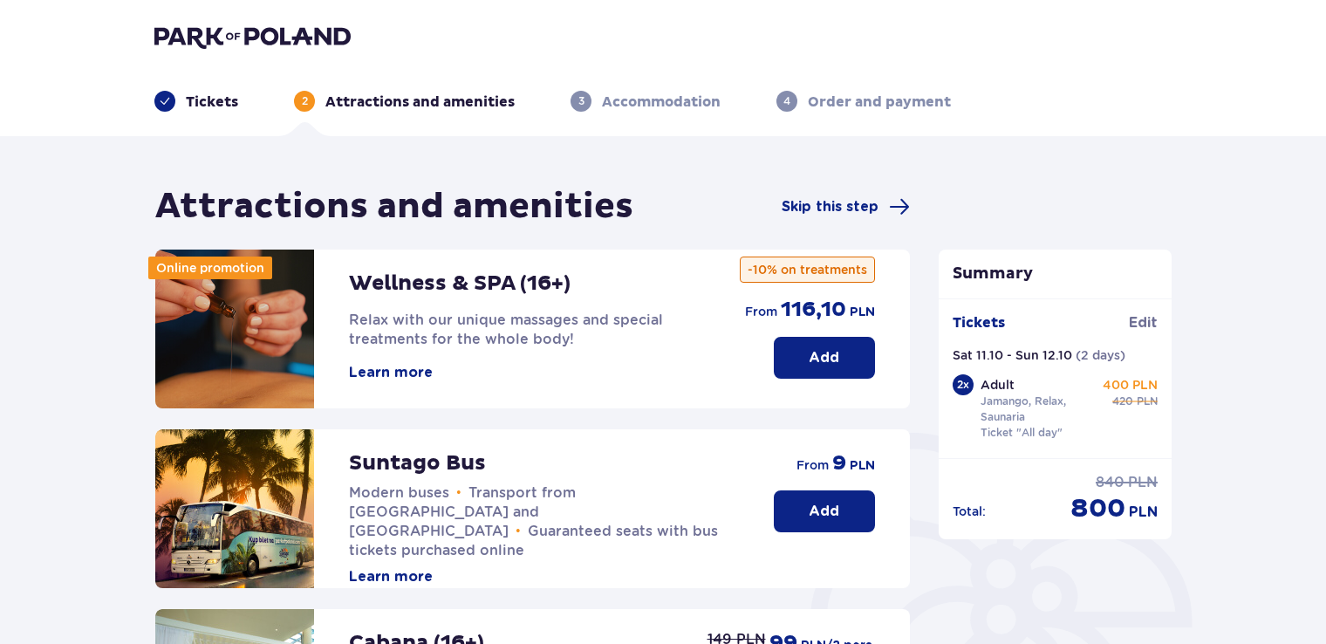
click at [206, 97] on p "Tickets" at bounding box center [212, 101] width 52 height 19
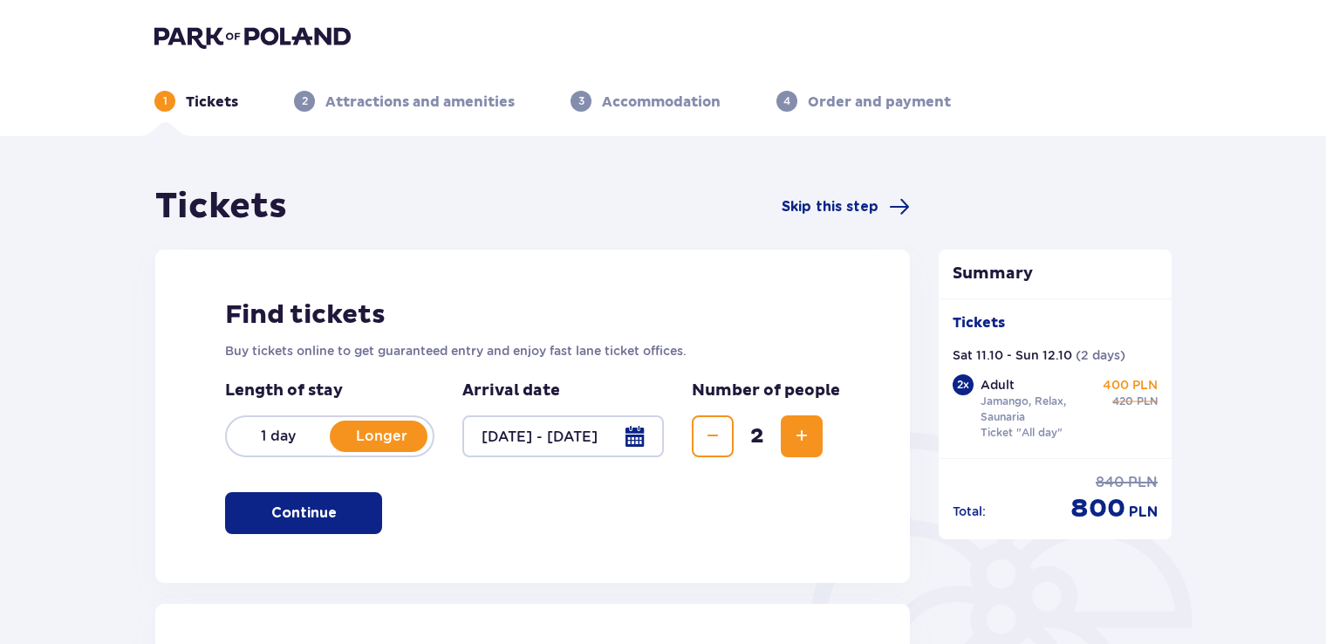
click at [291, 433] on p "1 day" at bounding box center [278, 435] width 103 height 19
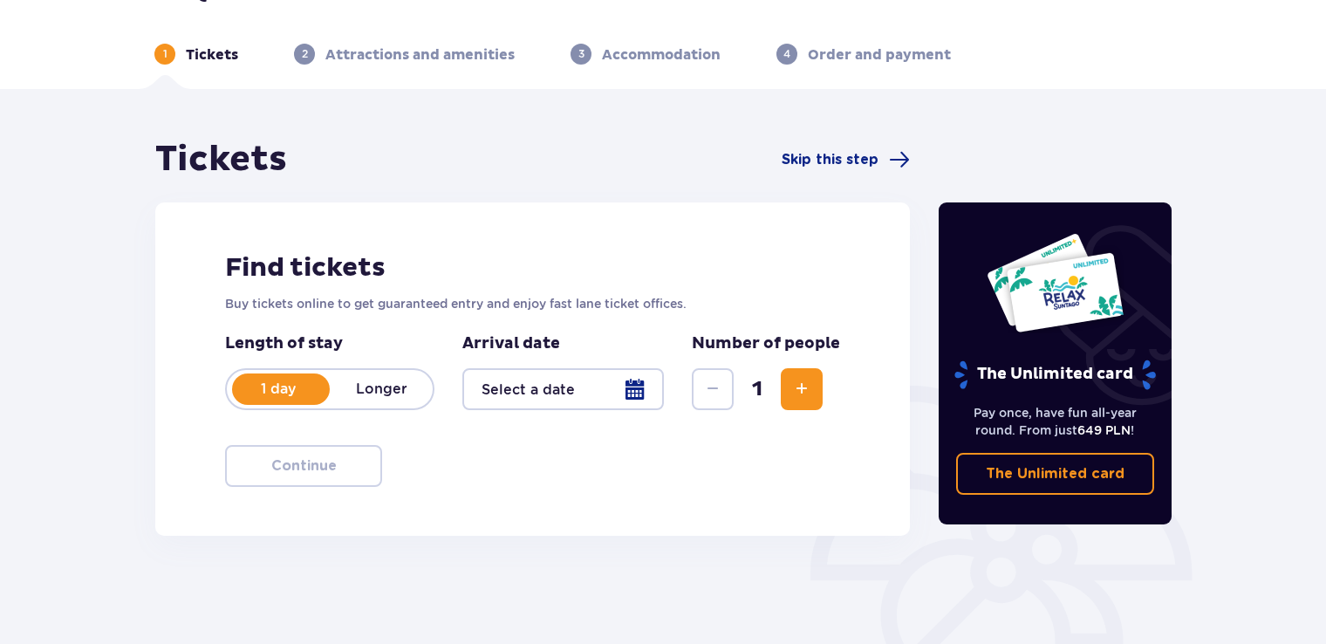
scroll to position [87, 0]
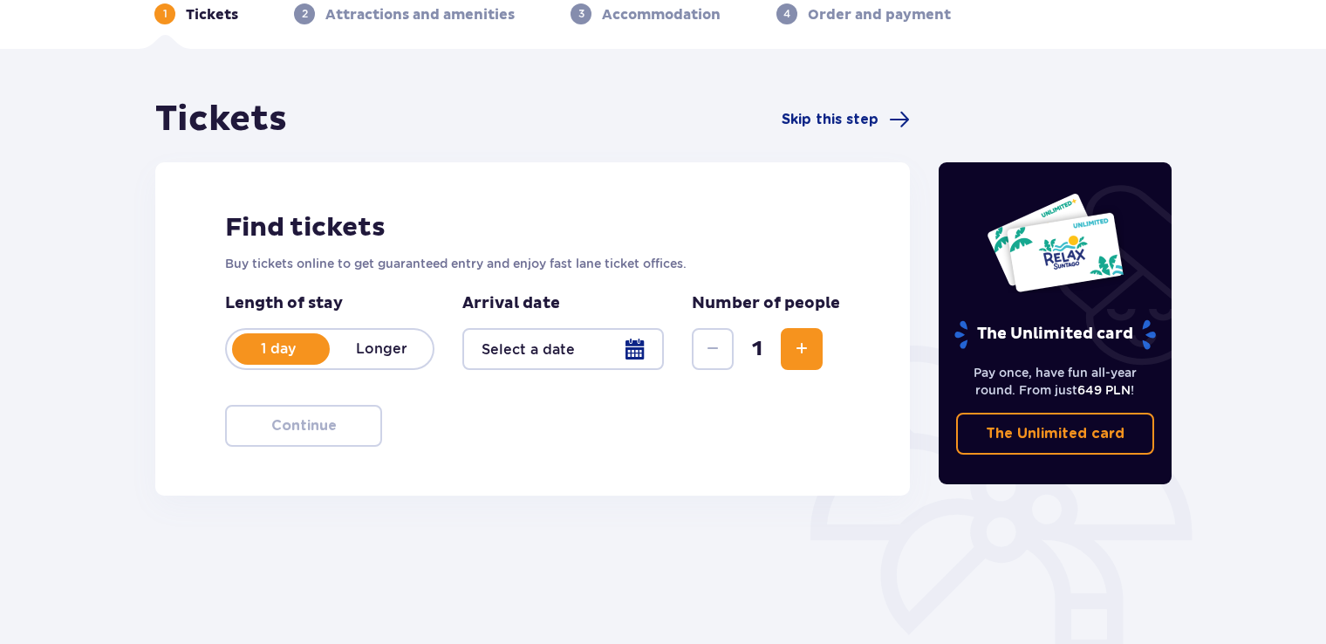
click at [549, 361] on div at bounding box center [562, 349] width 201 height 42
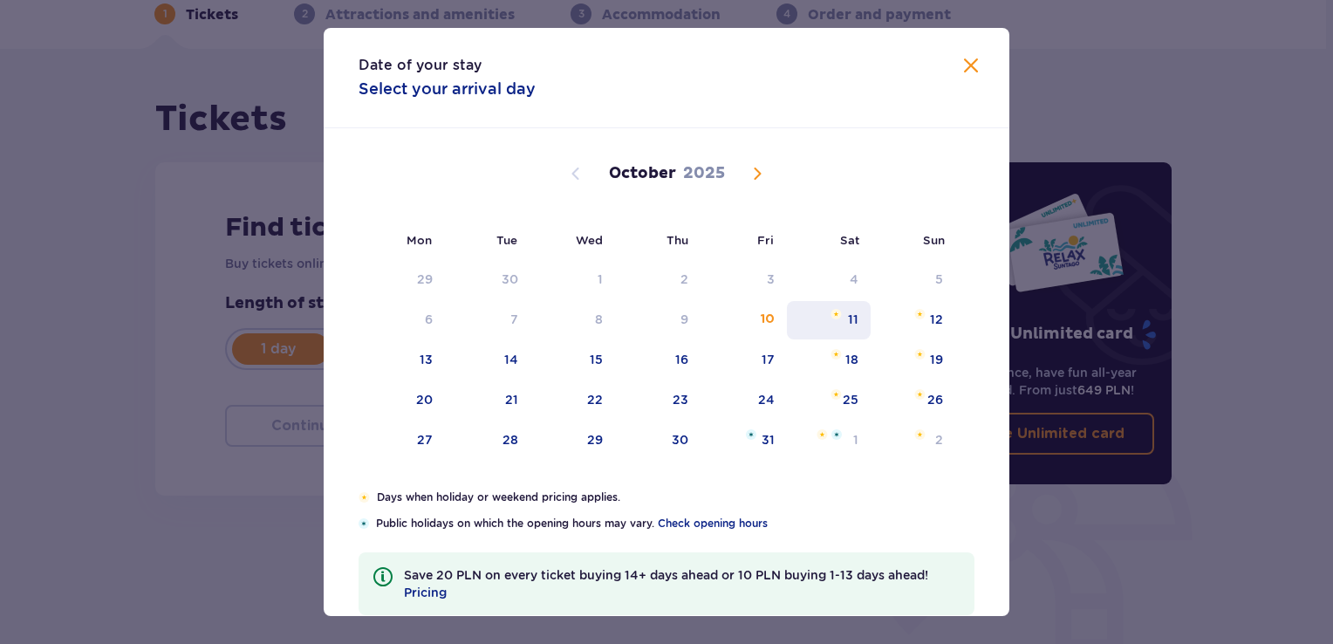
click at [851, 319] on div "11" at bounding box center [853, 318] width 10 height 17
type input "11.10.25"
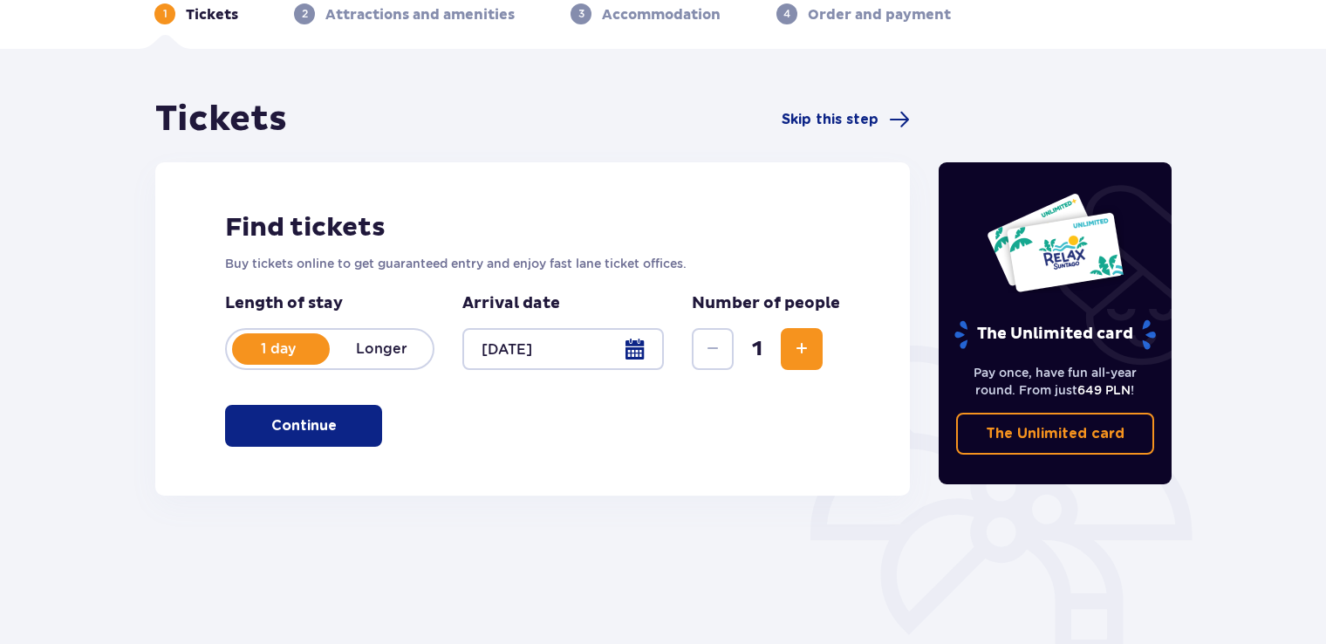
click at [816, 348] on button "Increase" at bounding box center [802, 349] width 42 height 42
click at [297, 434] on p "Continue" at bounding box center [303, 425] width 65 height 19
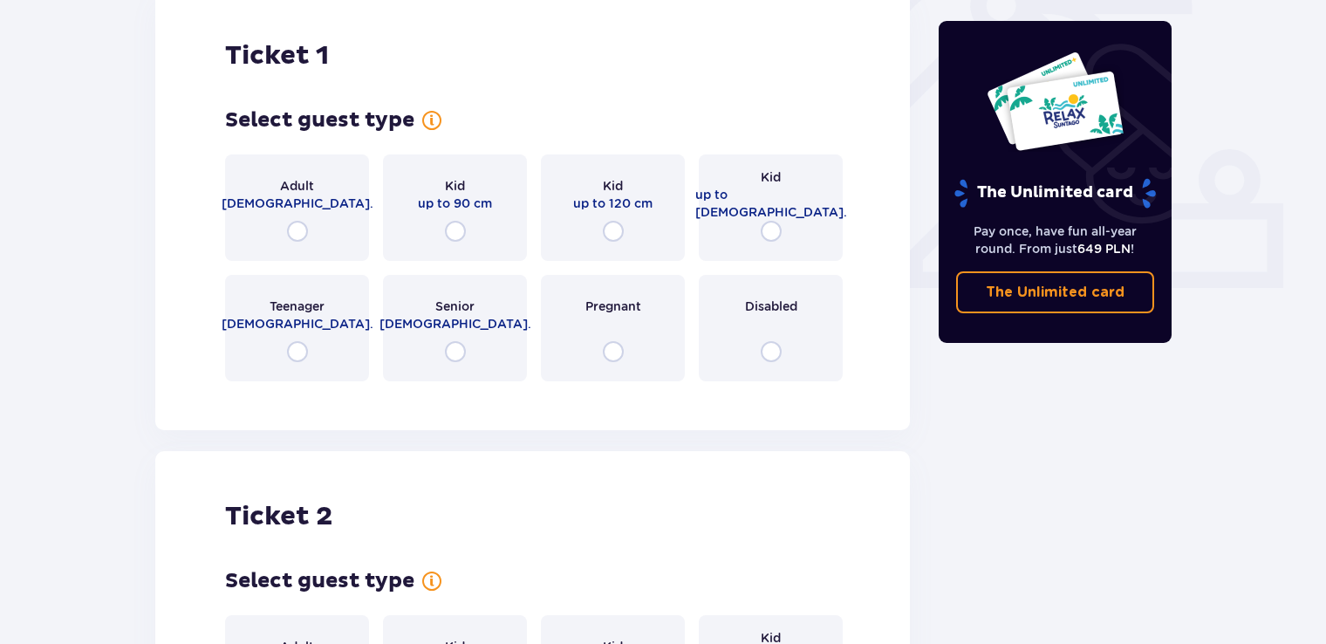
click at [338, 225] on div "Adult 18 - 65 y.o." at bounding box center [297, 207] width 144 height 106
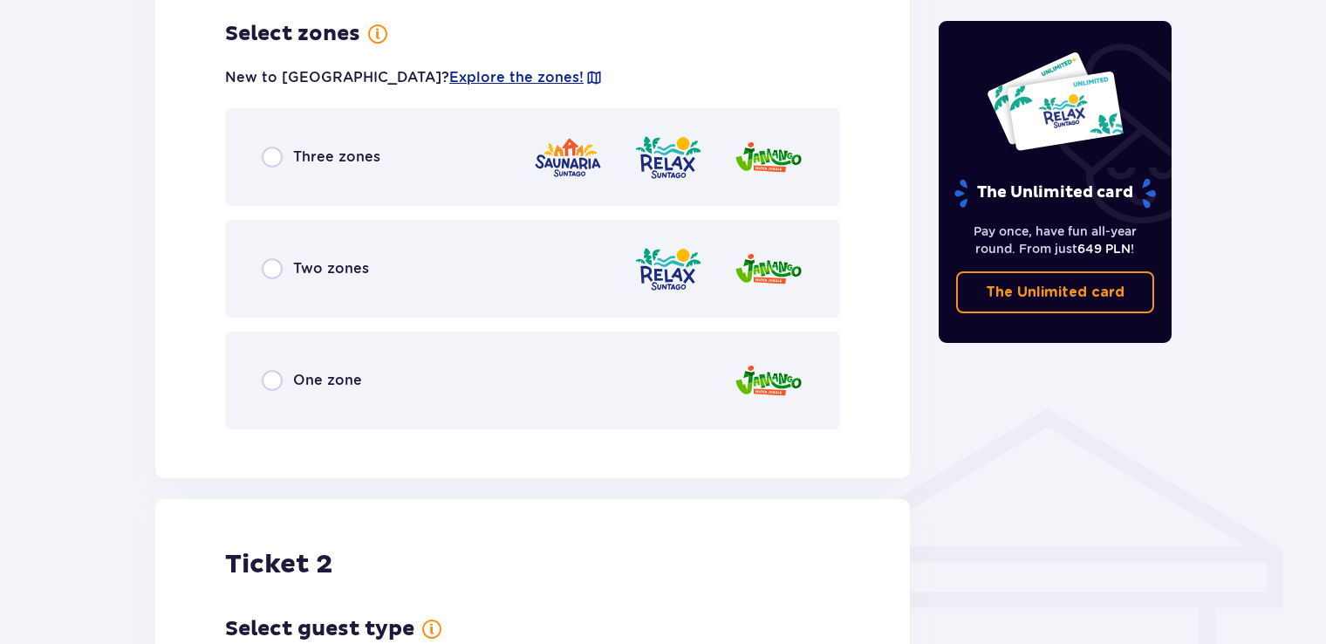
click at [299, 153] on span "Three zones" at bounding box center [336, 156] width 87 height 19
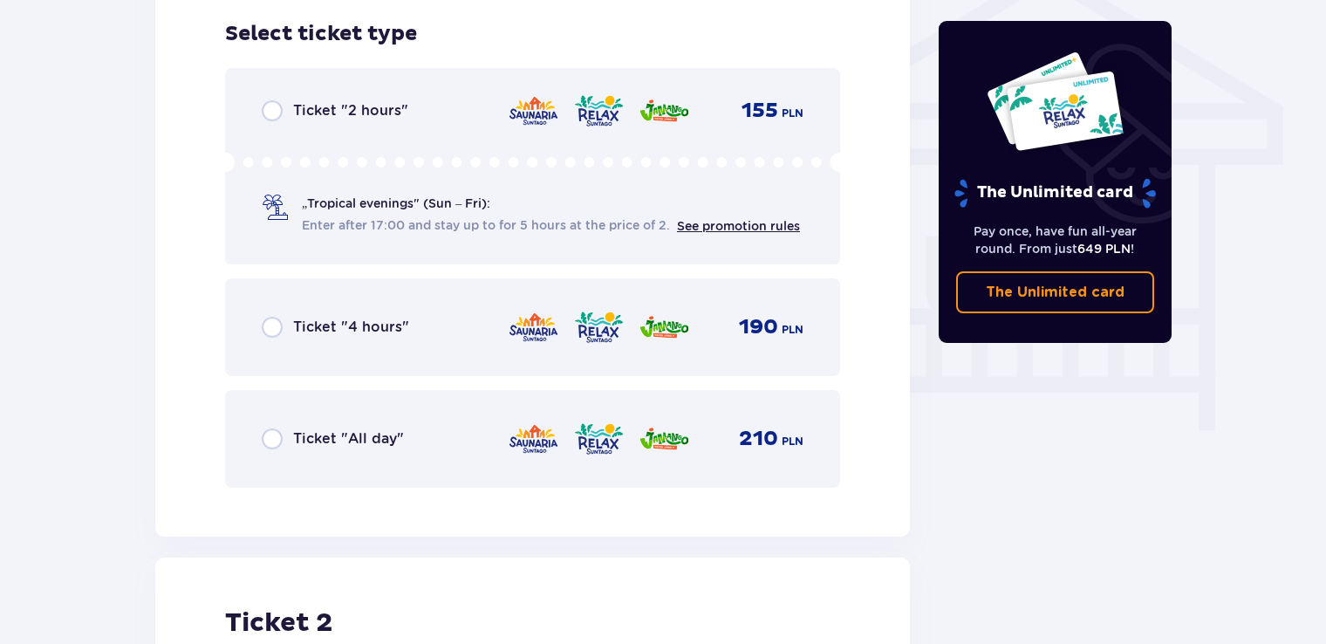
scroll to position [1481, 0]
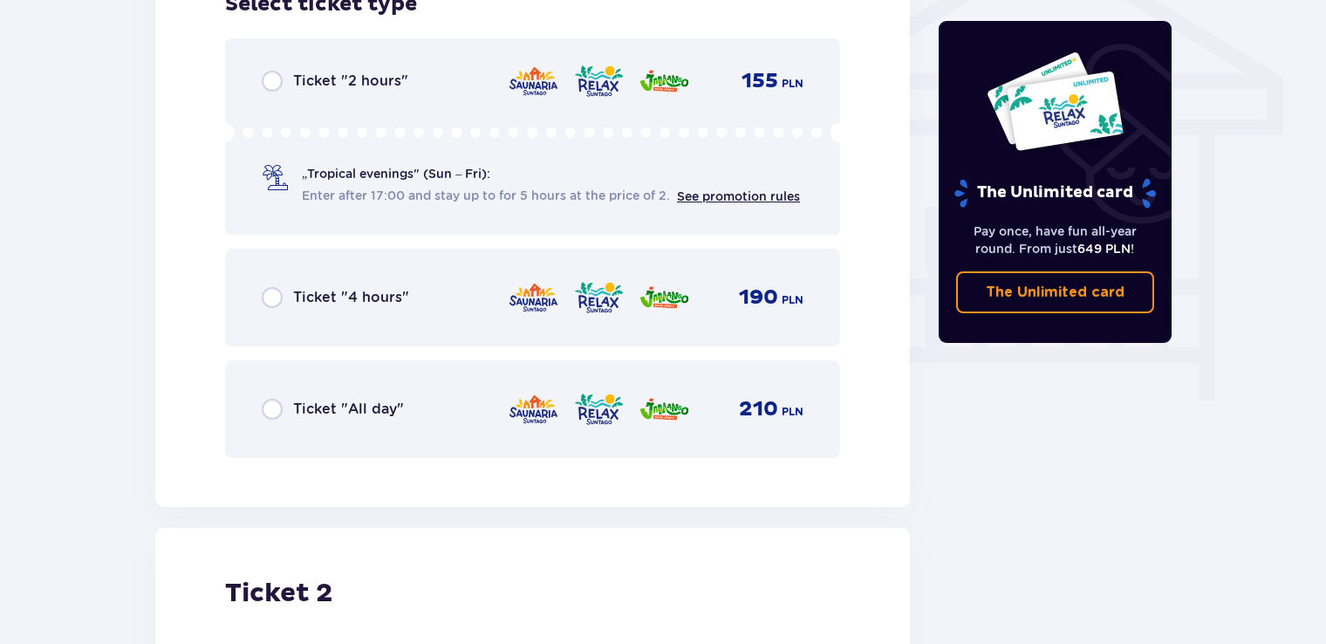
click at [328, 424] on div "Ticket "All day" 210 PLN" at bounding box center [533, 409] width 542 height 37
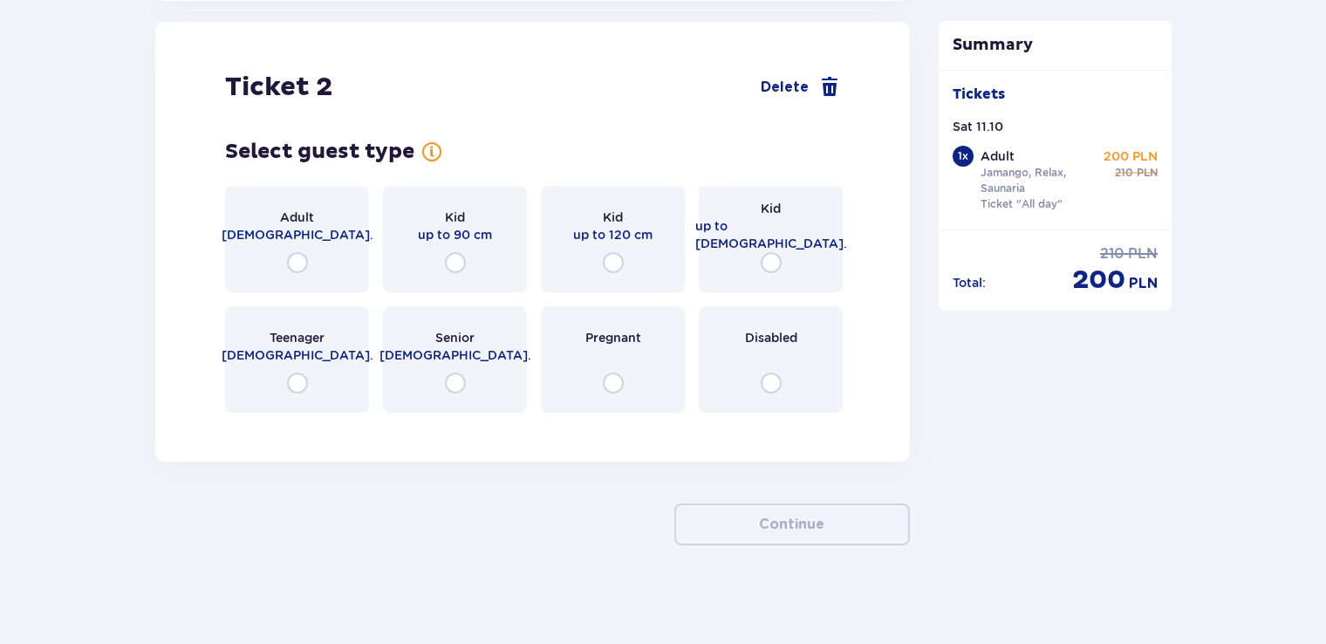
click at [317, 226] on span "18 - 65 y.o." at bounding box center [298, 234] width 152 height 17
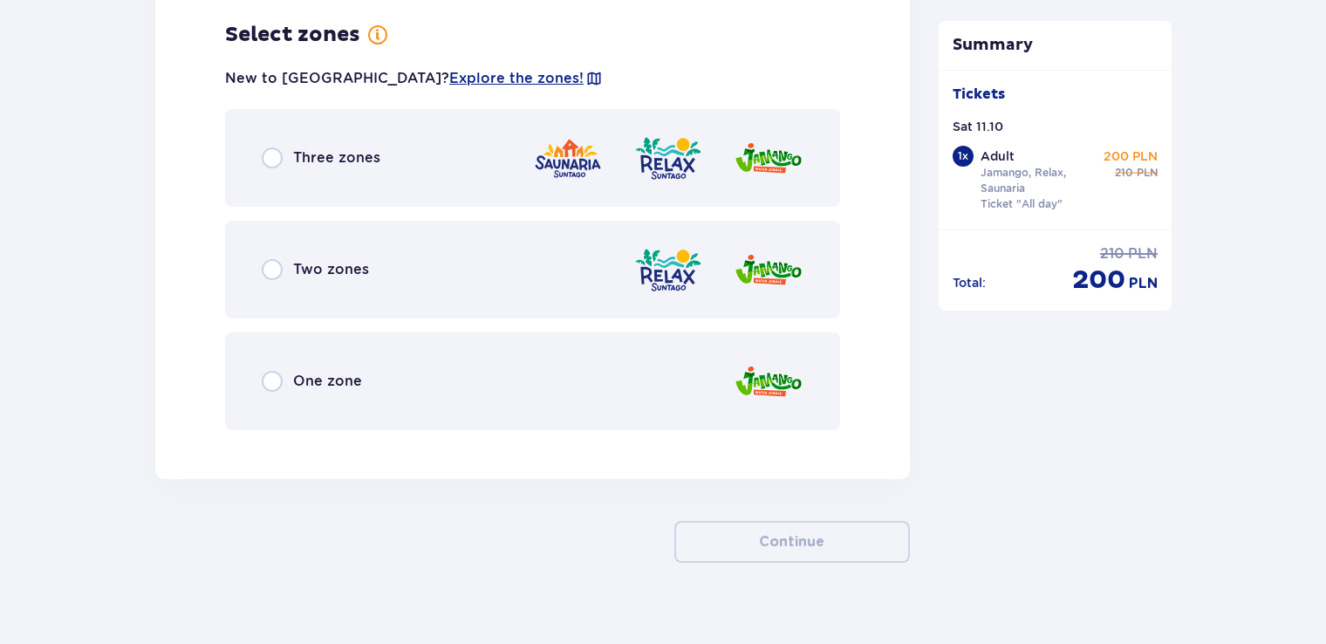
click at [412, 143] on div "Three zones" at bounding box center [532, 158] width 615 height 98
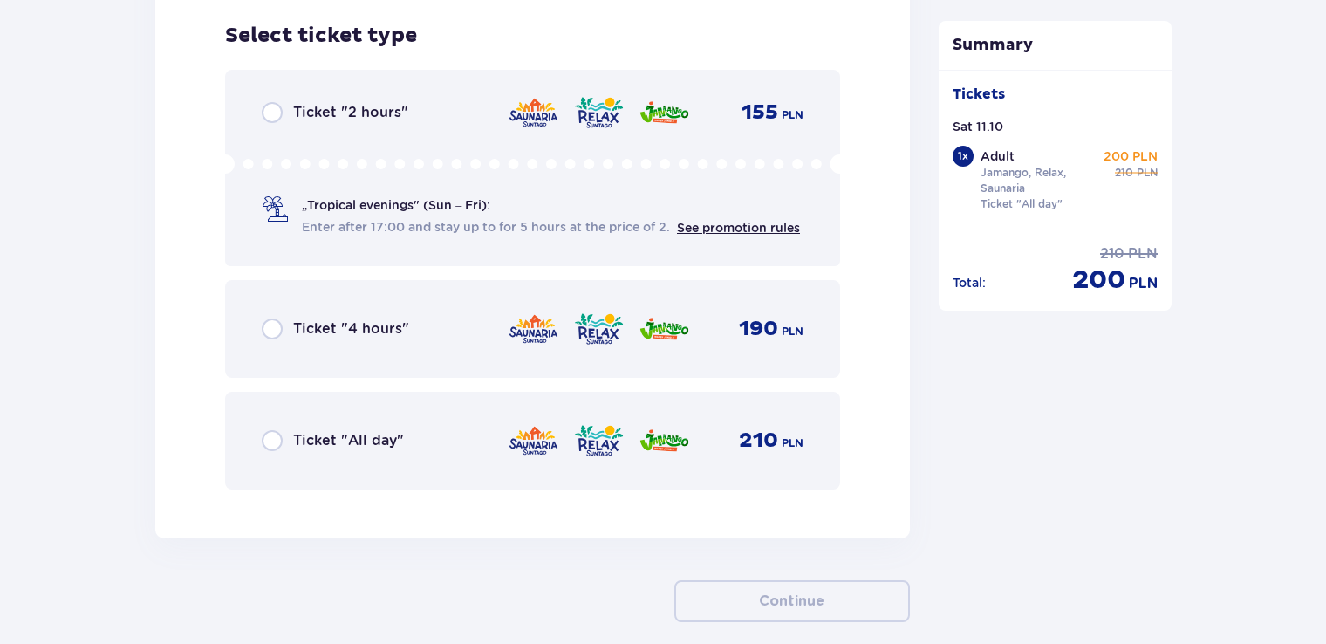
scroll to position [2855, 0]
click at [321, 417] on div "Ticket "All day" 210 PLN" at bounding box center [532, 440] width 615 height 98
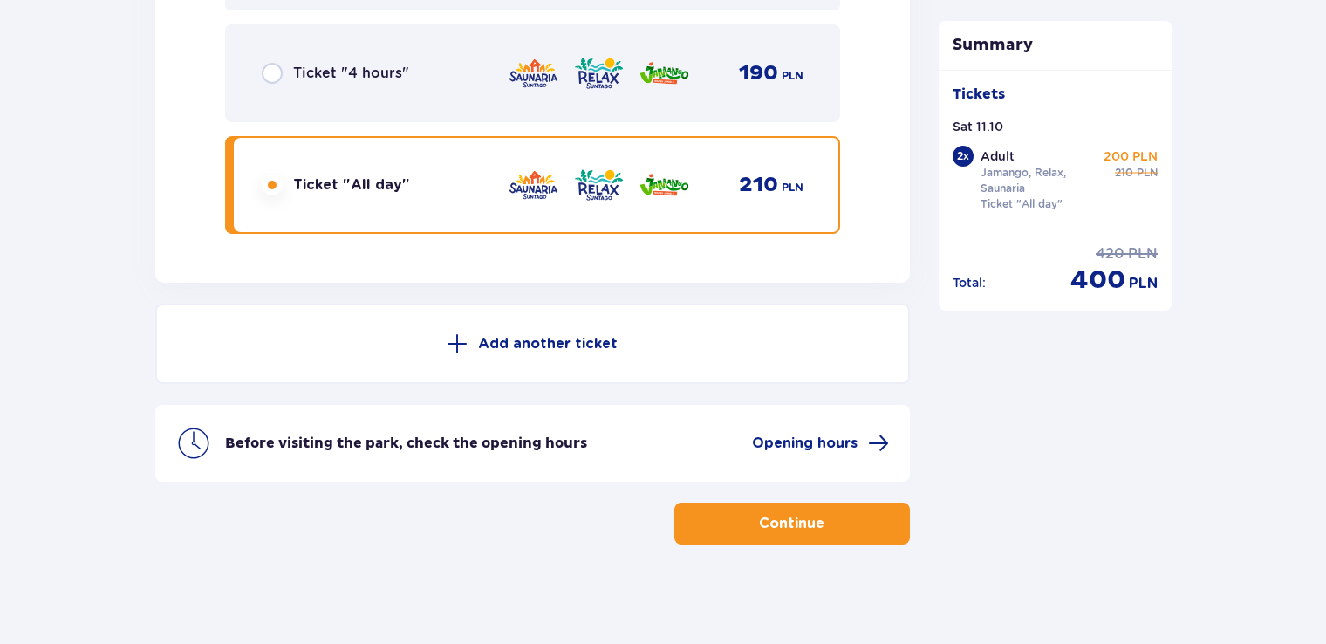
scroll to position [3113, 0]
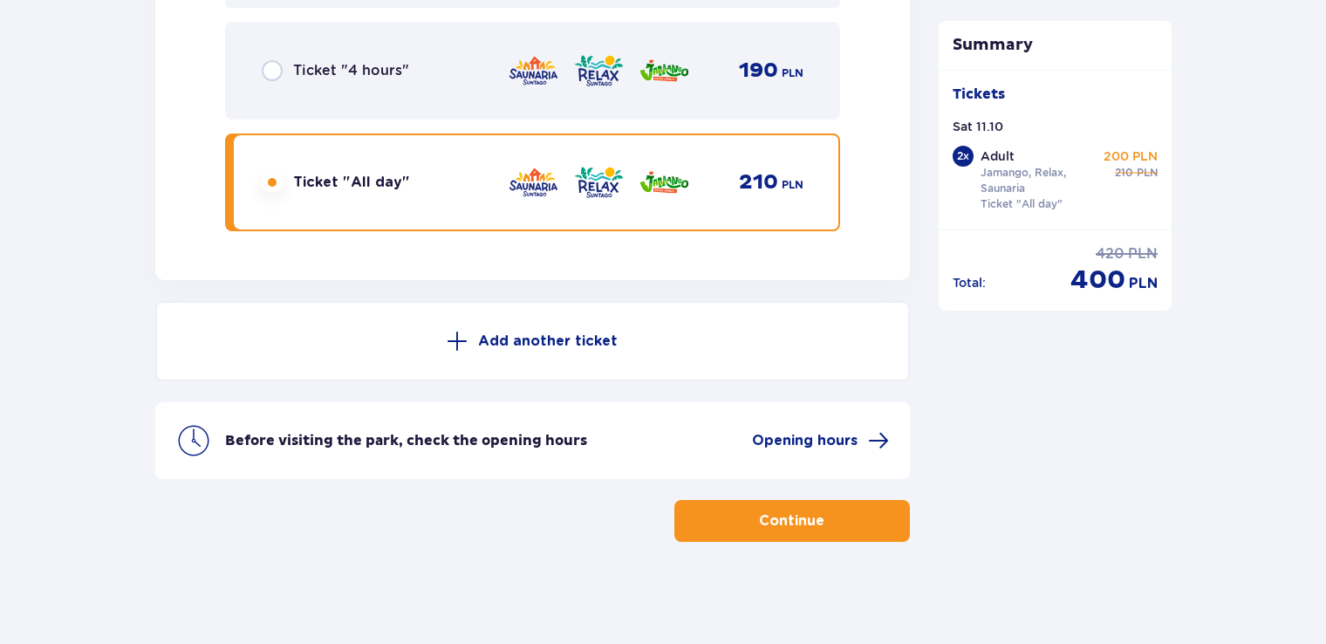
click at [801, 523] on p "Continue" at bounding box center [791, 520] width 65 height 19
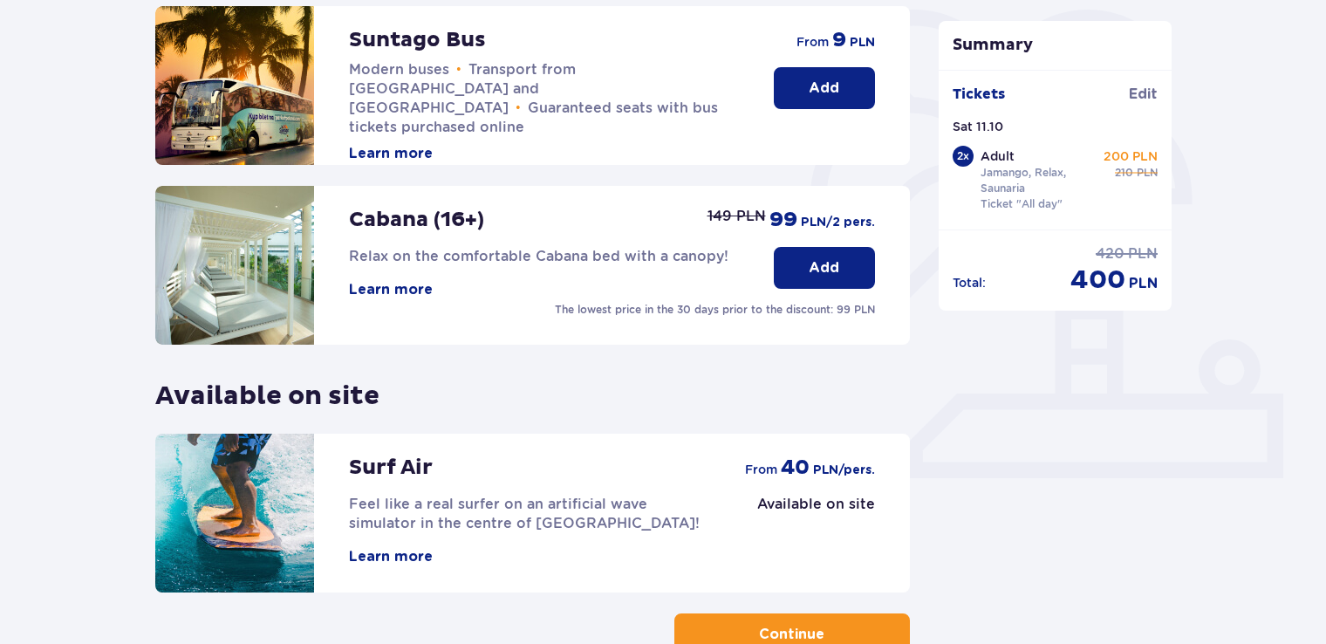
scroll to position [538, 0]
